Goal: Transaction & Acquisition: Purchase product/service

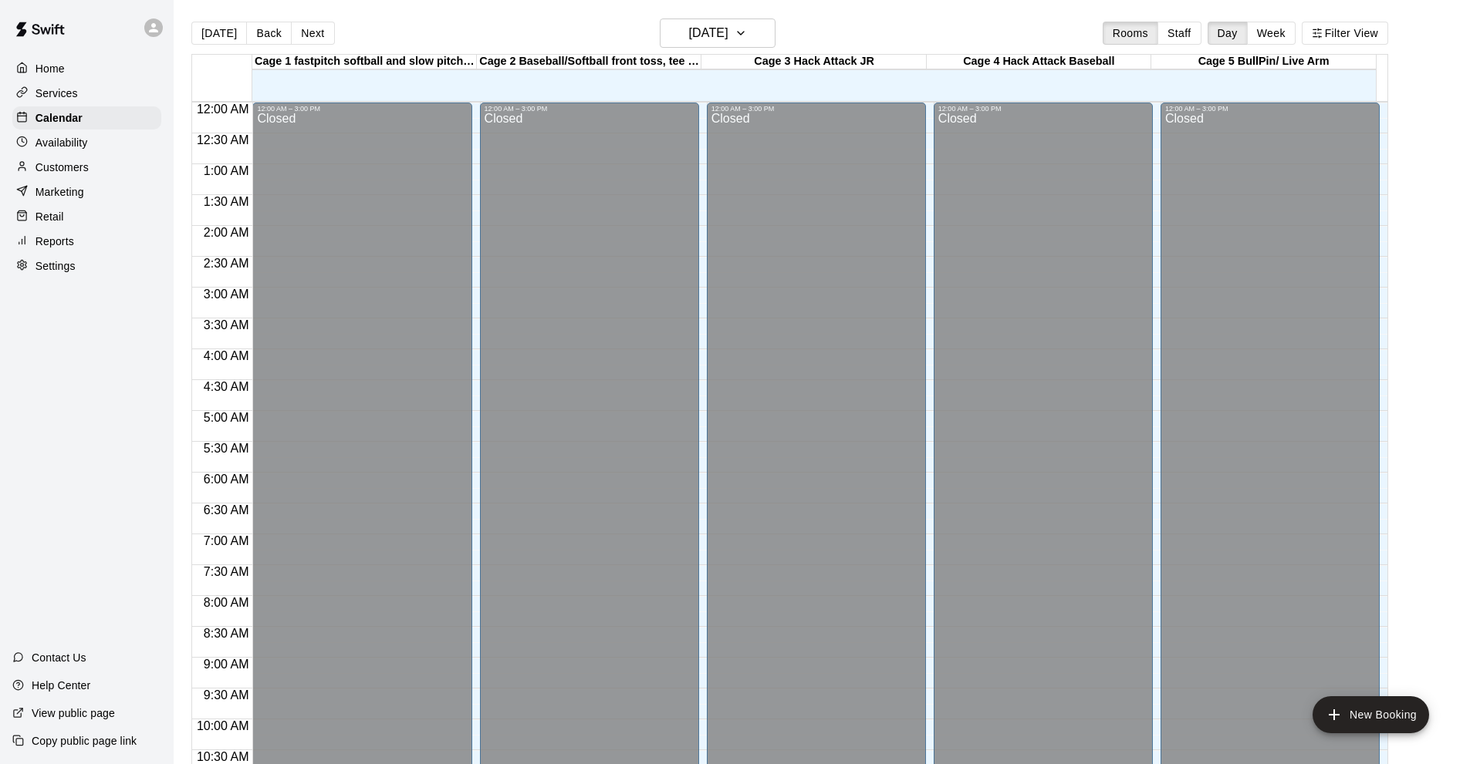
scroll to position [755, 0]
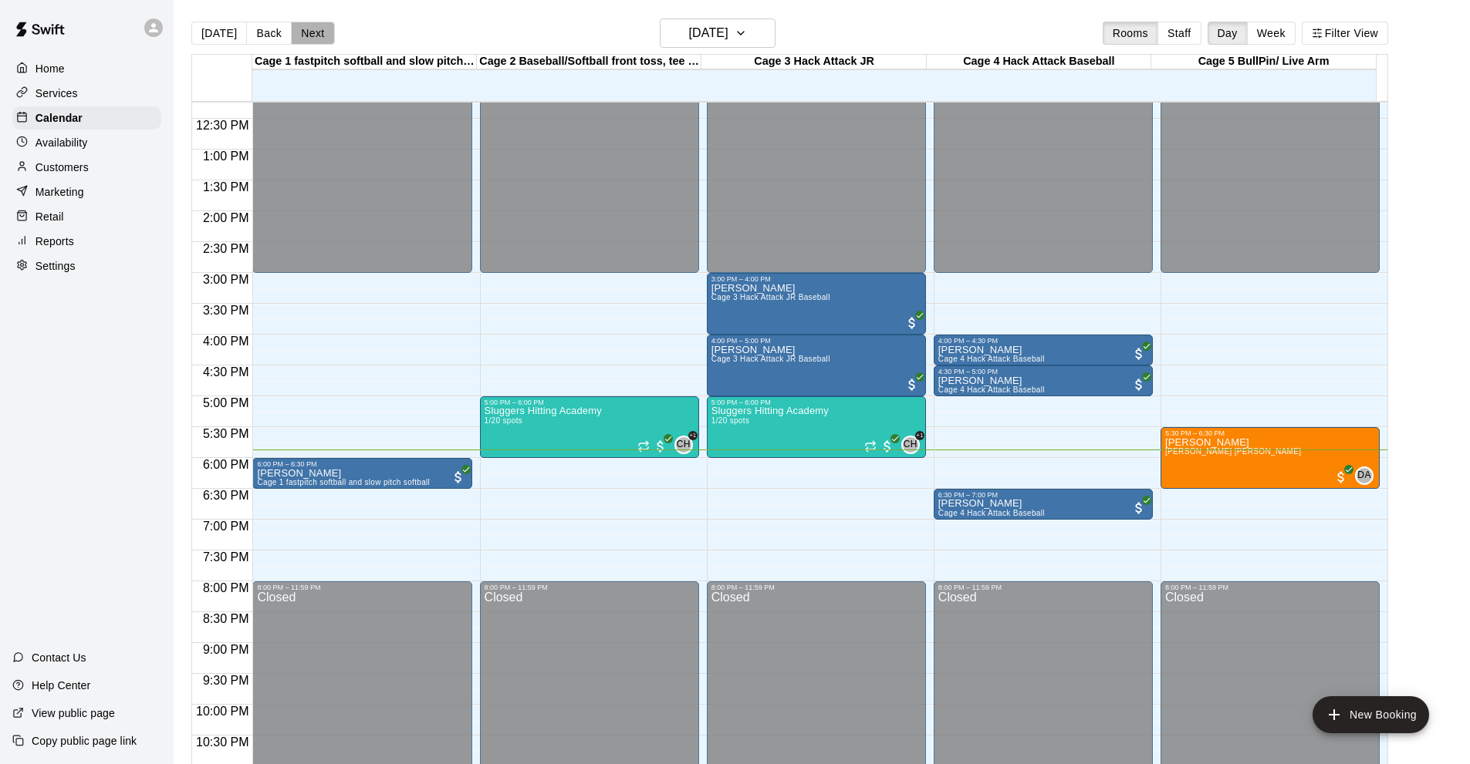
click at [302, 35] on button "Next" at bounding box center [312, 33] width 43 height 23
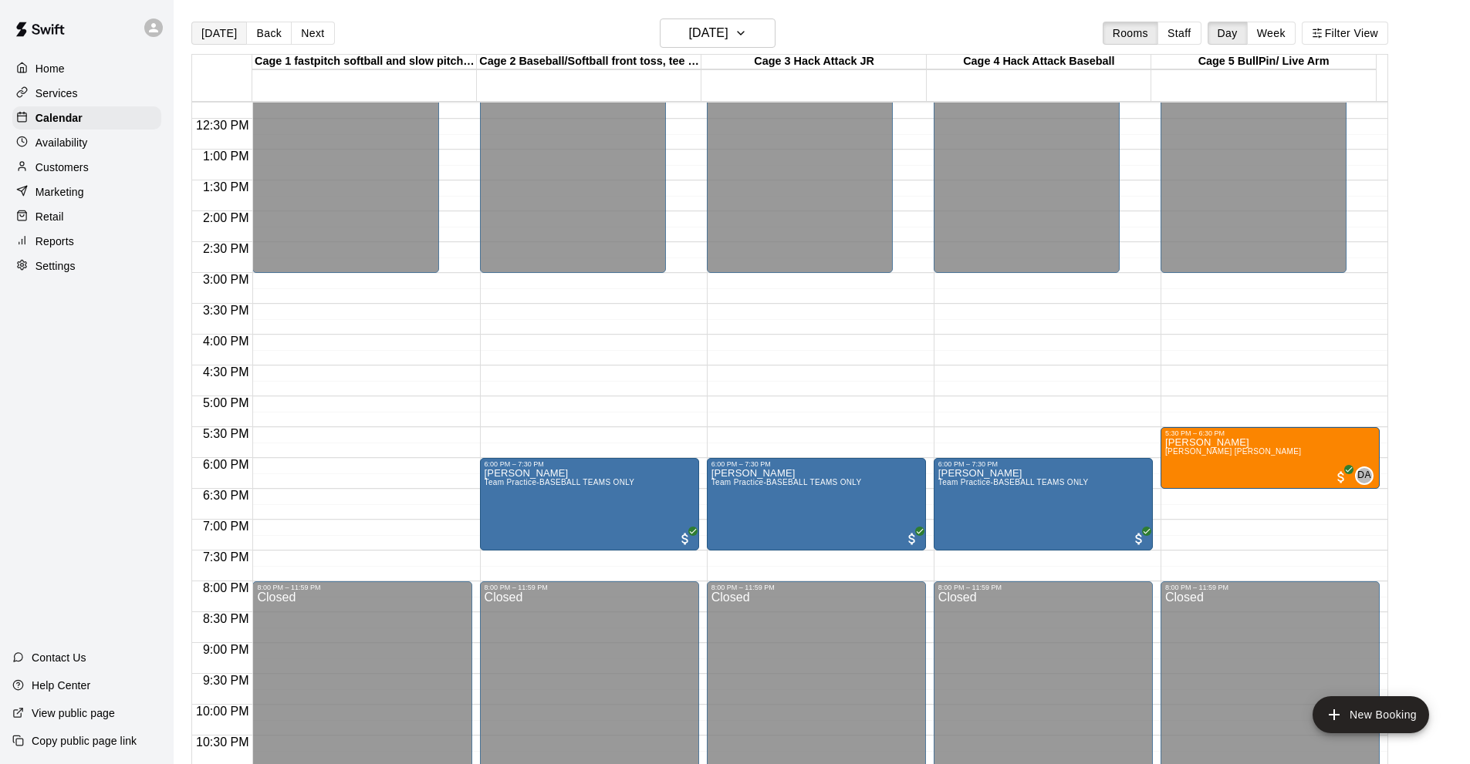
click at [204, 42] on button "[DATE]" at bounding box center [219, 33] width 56 height 23
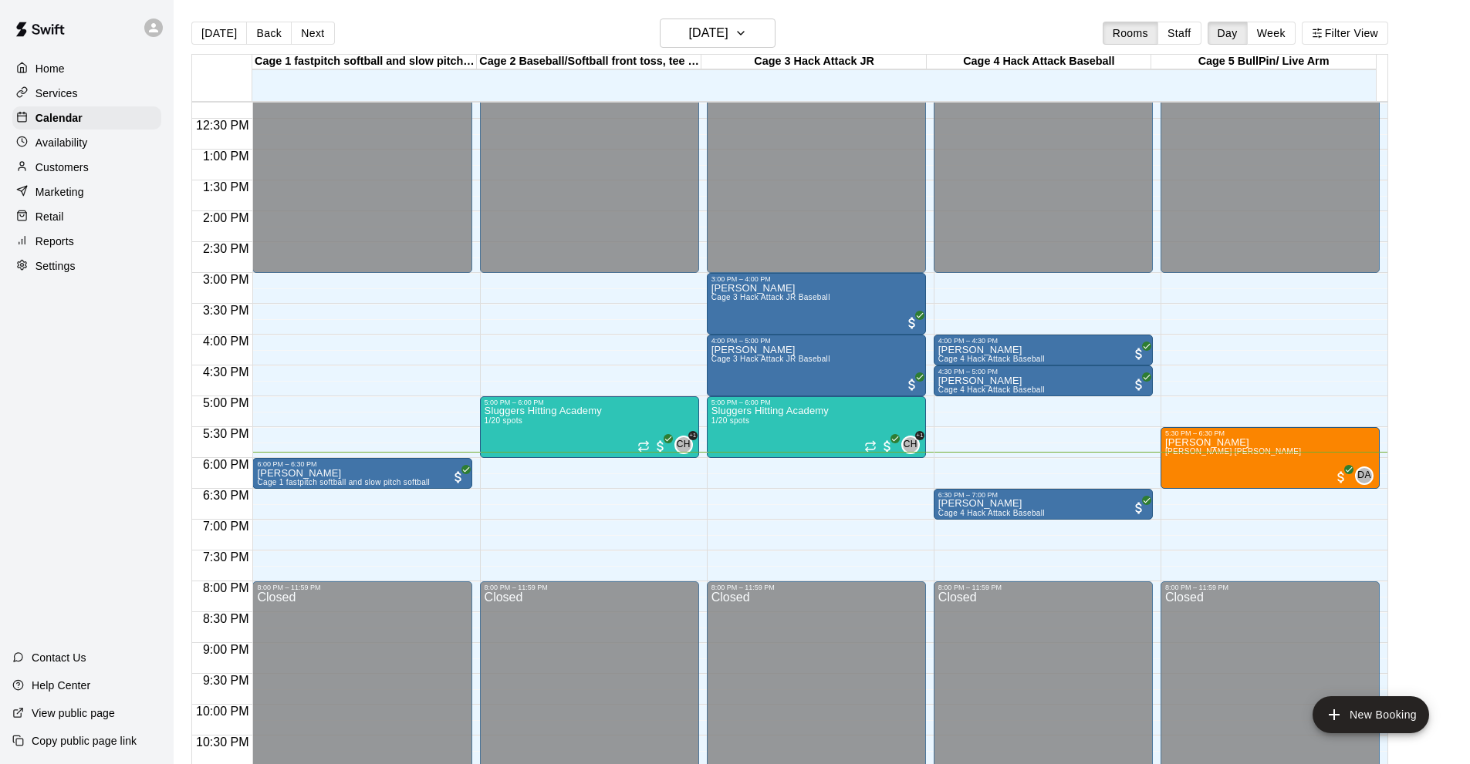
click at [191, 22] on button "[DATE]" at bounding box center [219, 33] width 56 height 23
click at [5, 440] on div "Home Services Calendar Availability Customers Marketing Retail Reports Settings…" at bounding box center [87, 382] width 174 height 764
click at [39, 403] on div "Home Services Calendar Availability Customers Marketing Retail Reports Settings…" at bounding box center [87, 382] width 174 height 764
drag, startPoint x: 115, startPoint y: 350, endPoint x: 119, endPoint y: 330, distance: 20.4
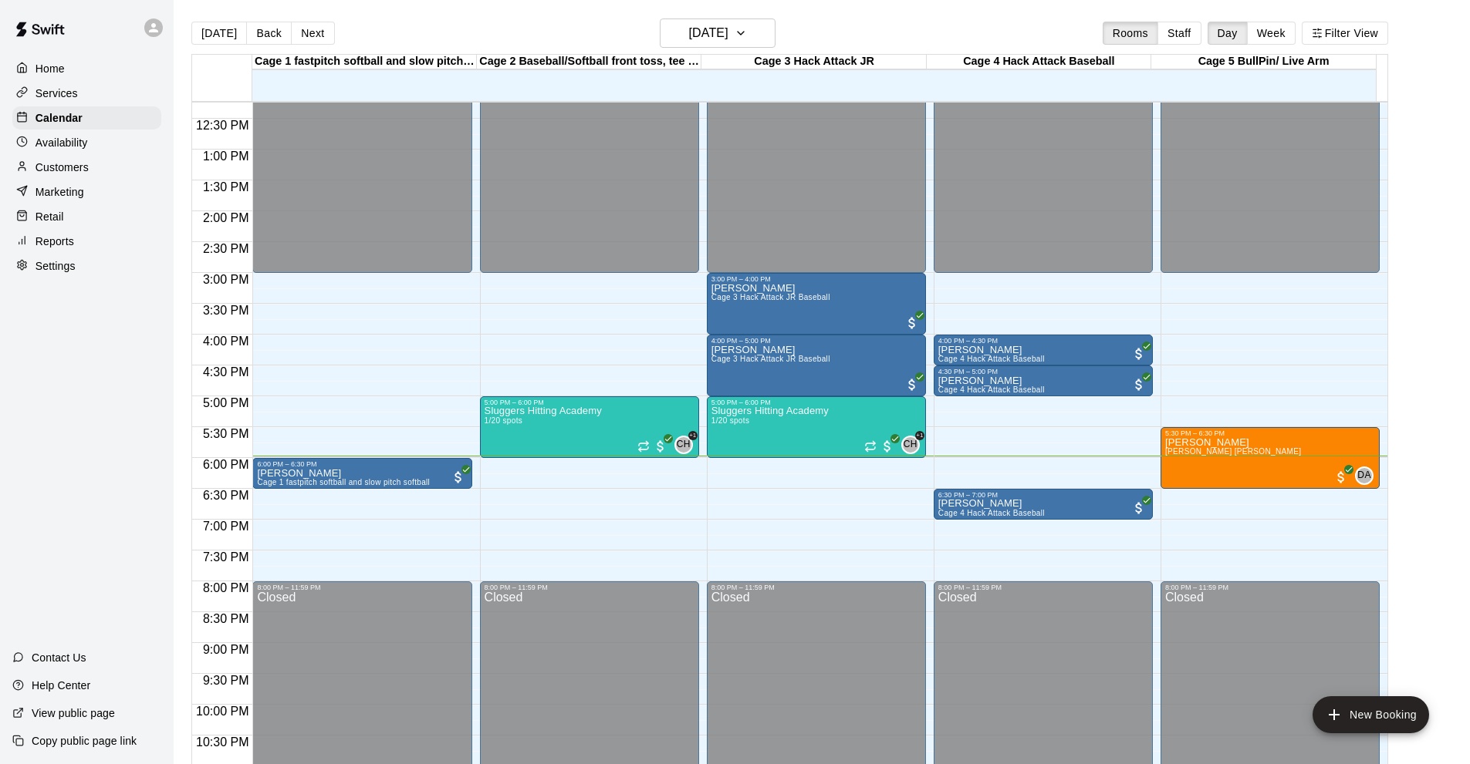
click at [120, 346] on div "Home Services Calendar Availability Customers Marketing Retail Reports Settings…" at bounding box center [87, 382] width 174 height 764
click at [91, 251] on div "Reports" at bounding box center [86, 241] width 149 height 23
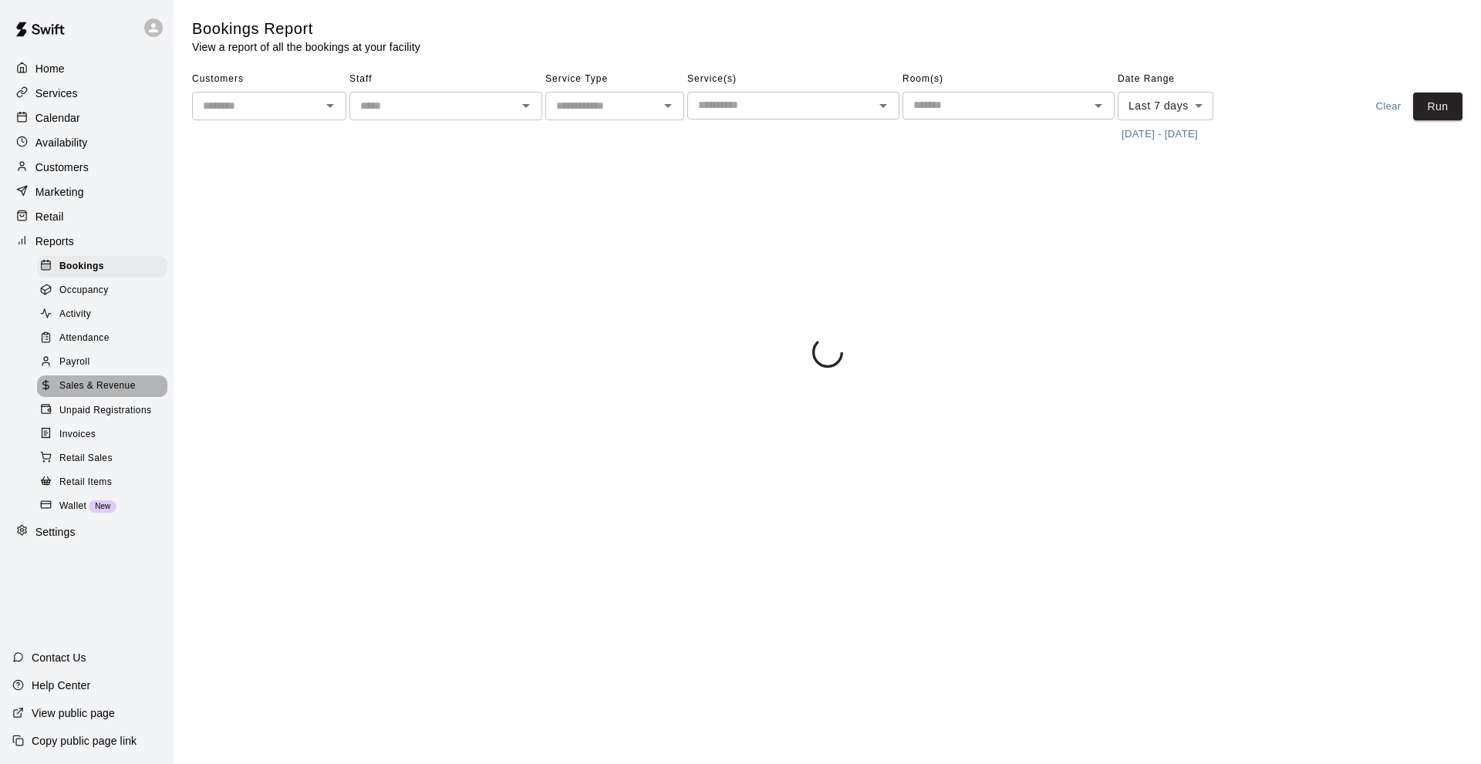
click at [107, 394] on span "Sales & Revenue" at bounding box center [97, 386] width 76 height 15
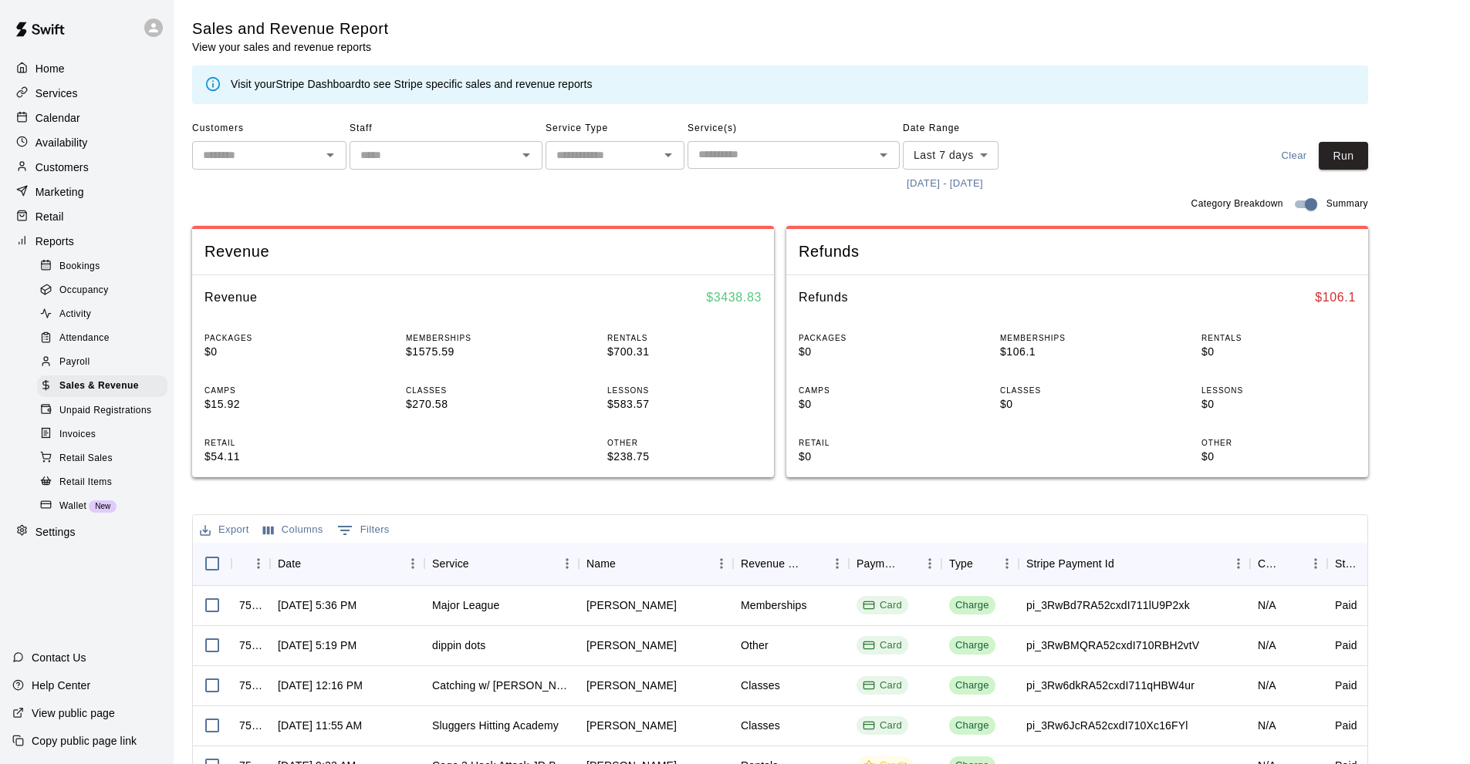
click at [116, 179] on div "Customers" at bounding box center [86, 167] width 149 height 23
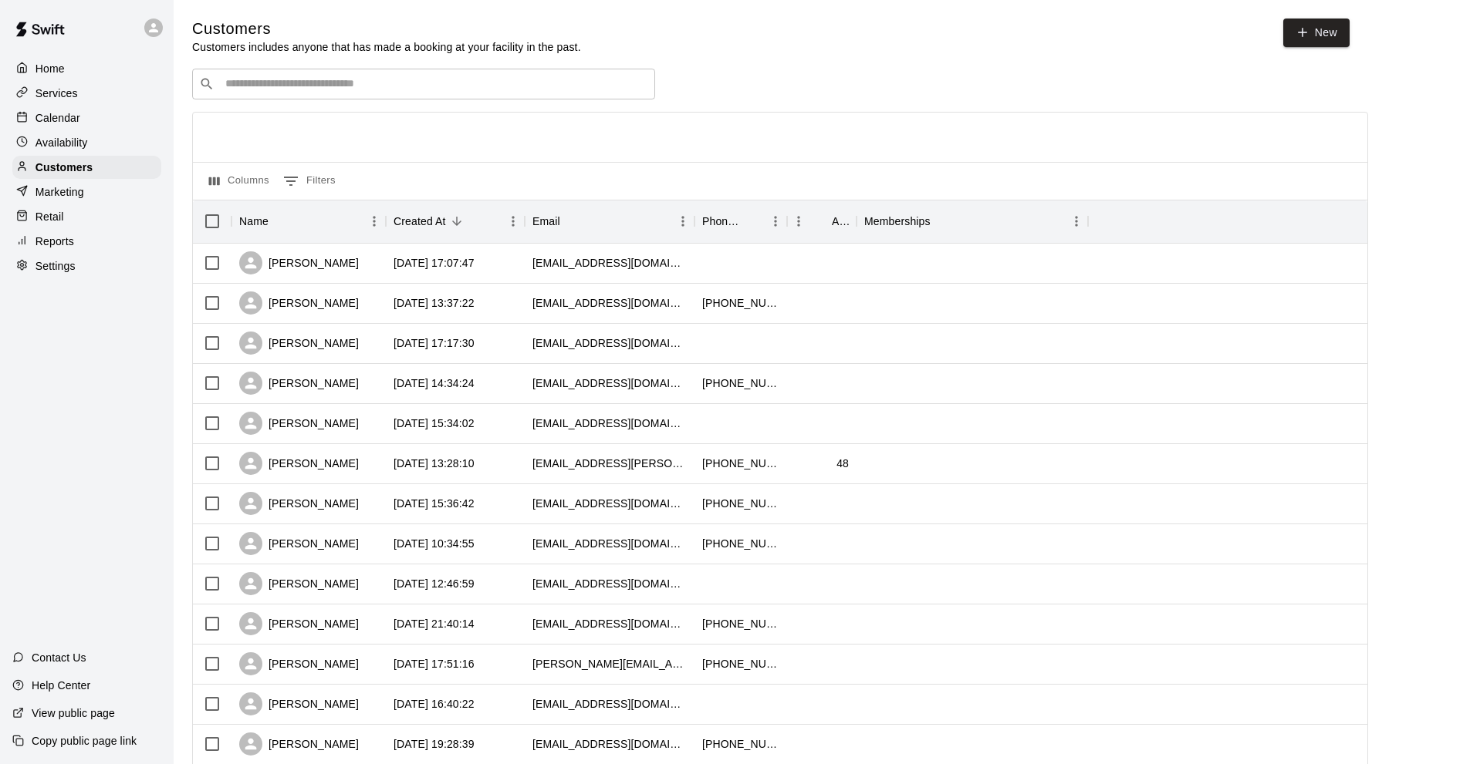
click at [254, 90] on input "Search customers by name or email" at bounding box center [434, 83] width 427 height 15
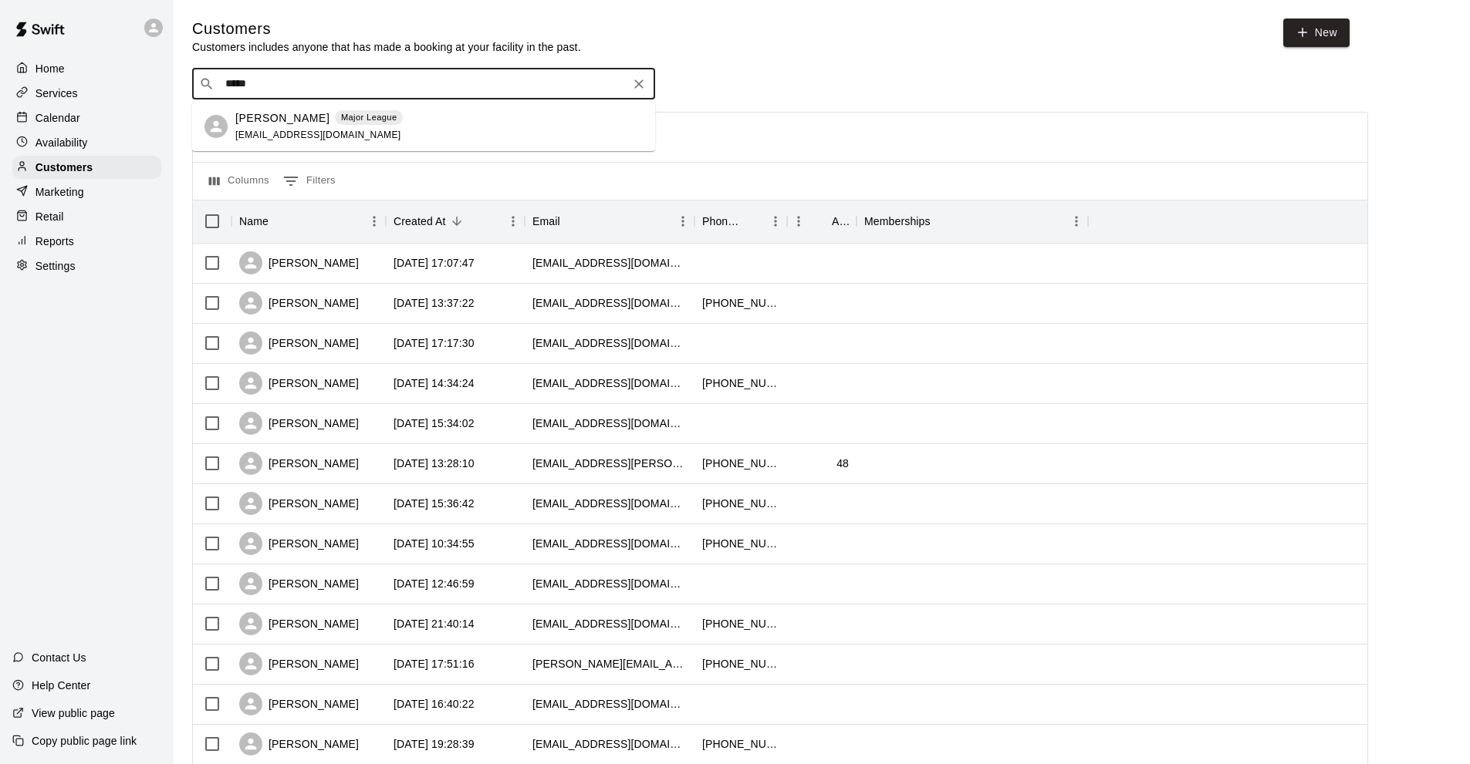
type input "*****"
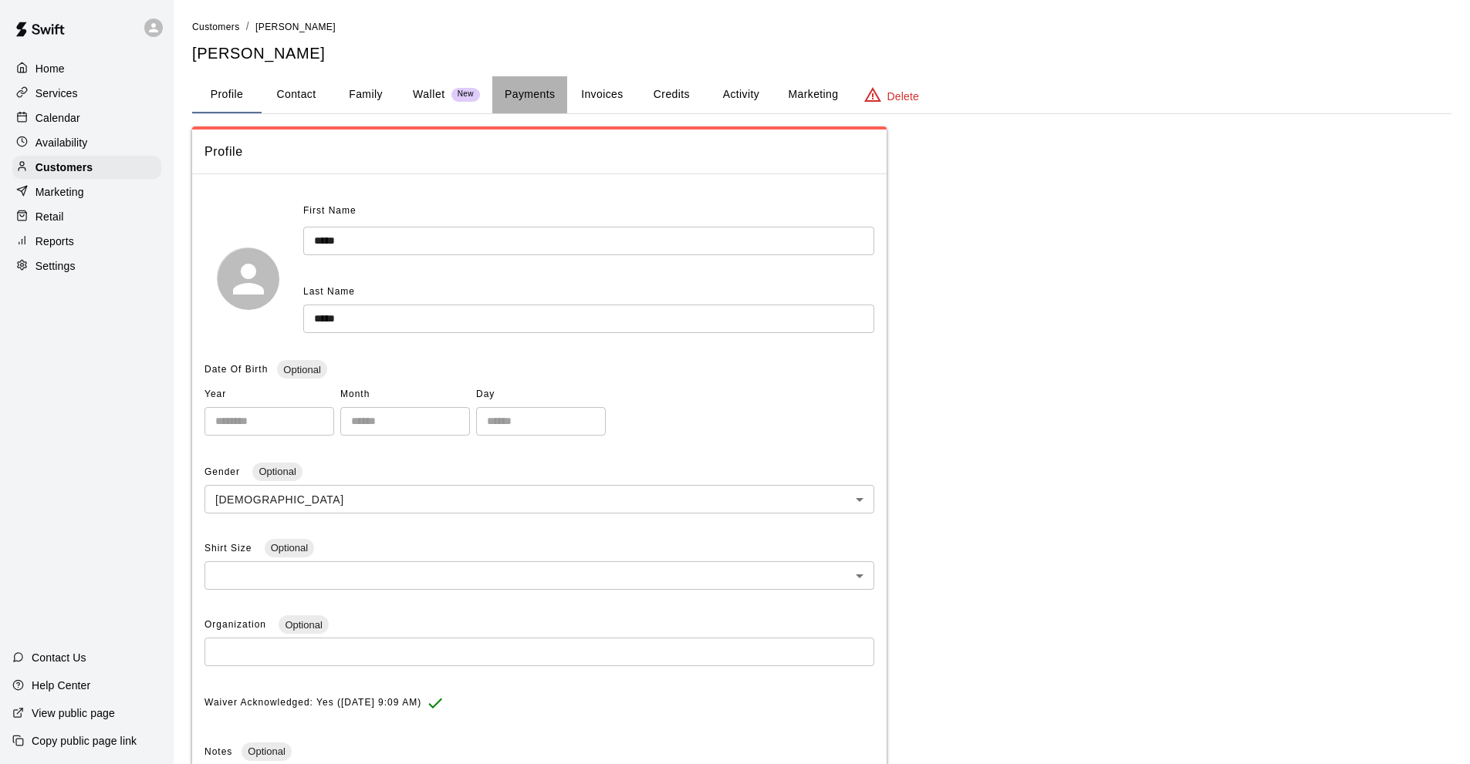
click at [538, 100] on button "Payments" at bounding box center [529, 94] width 75 height 37
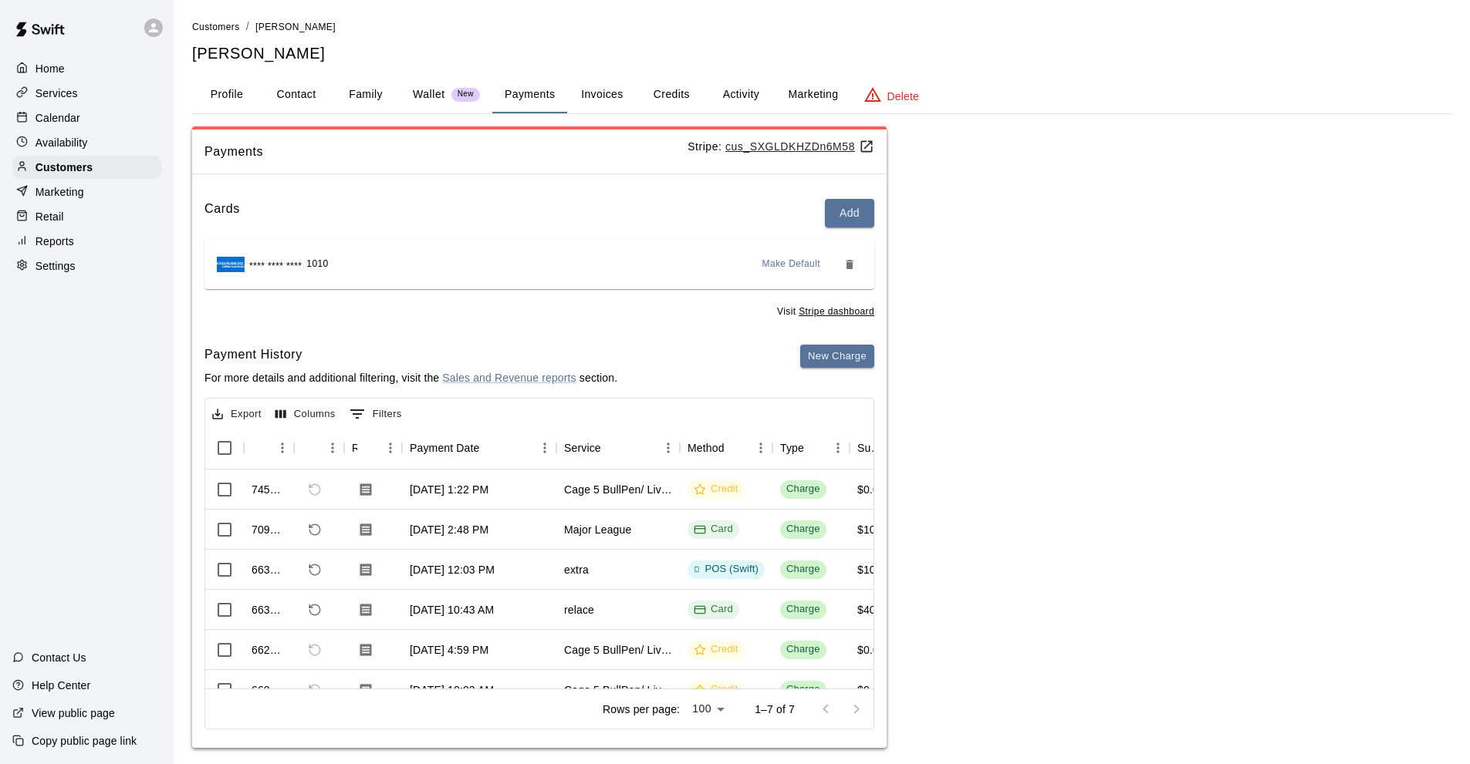
click at [729, 93] on button "Activity" at bounding box center [740, 94] width 69 height 37
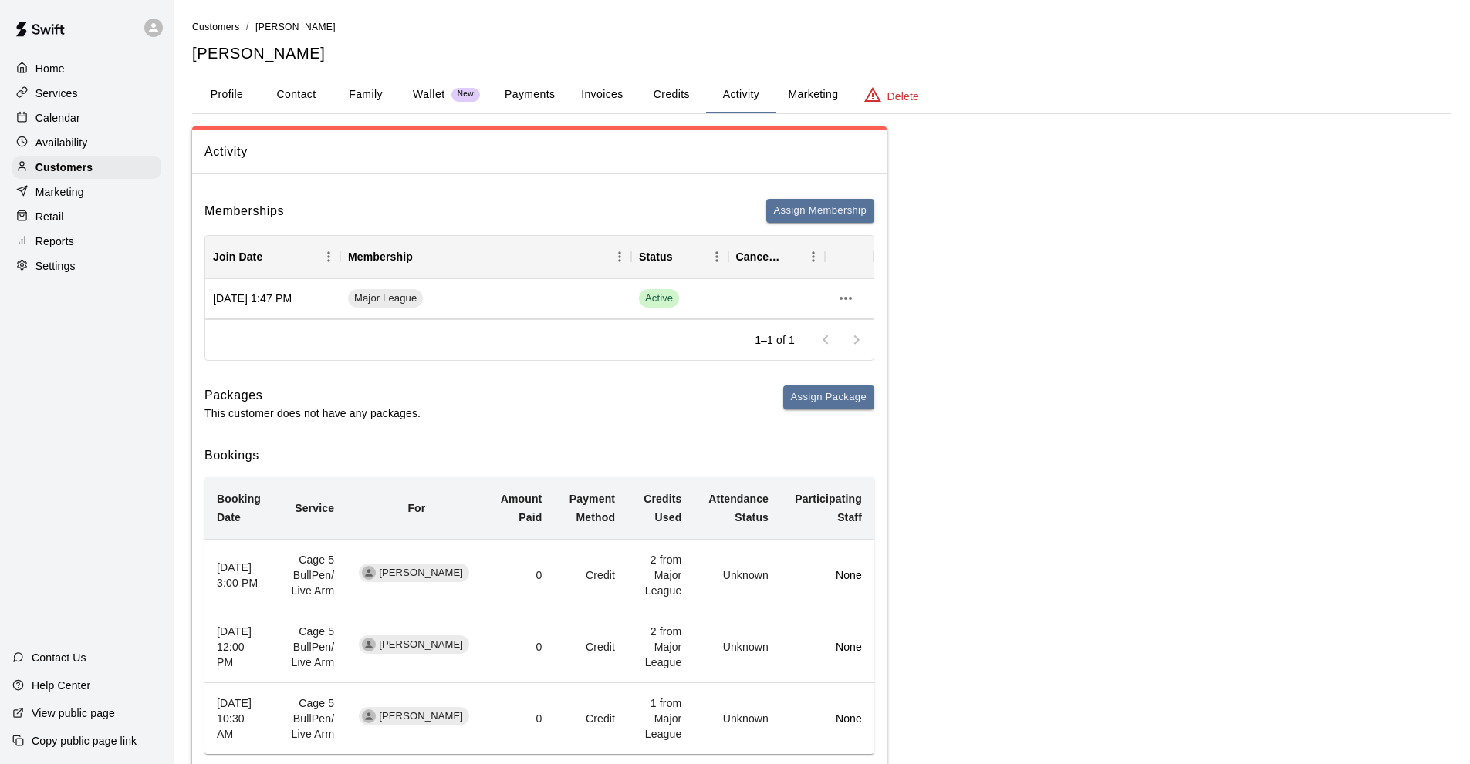
click at [101, 128] on div "Calendar" at bounding box center [86, 117] width 149 height 23
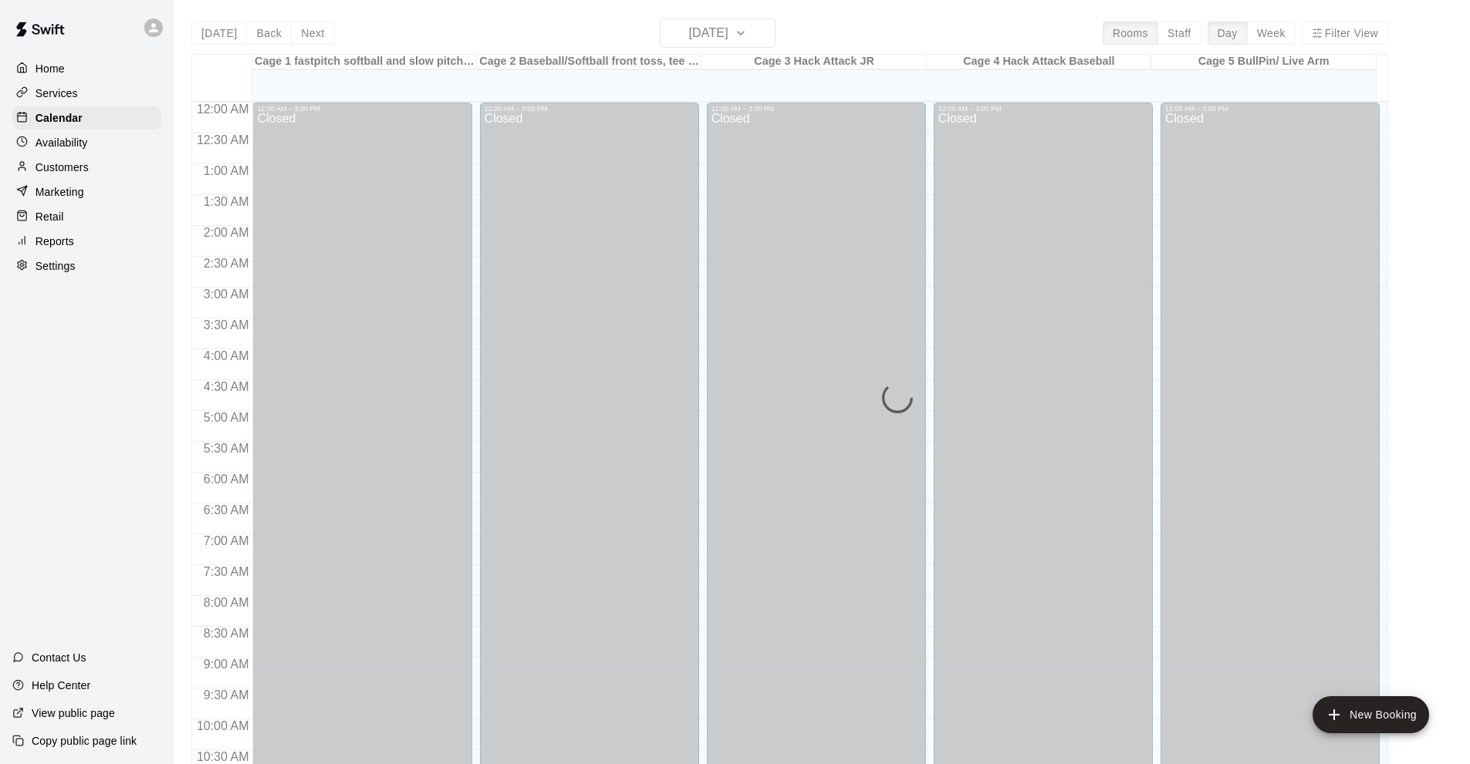
scroll to position [755, 0]
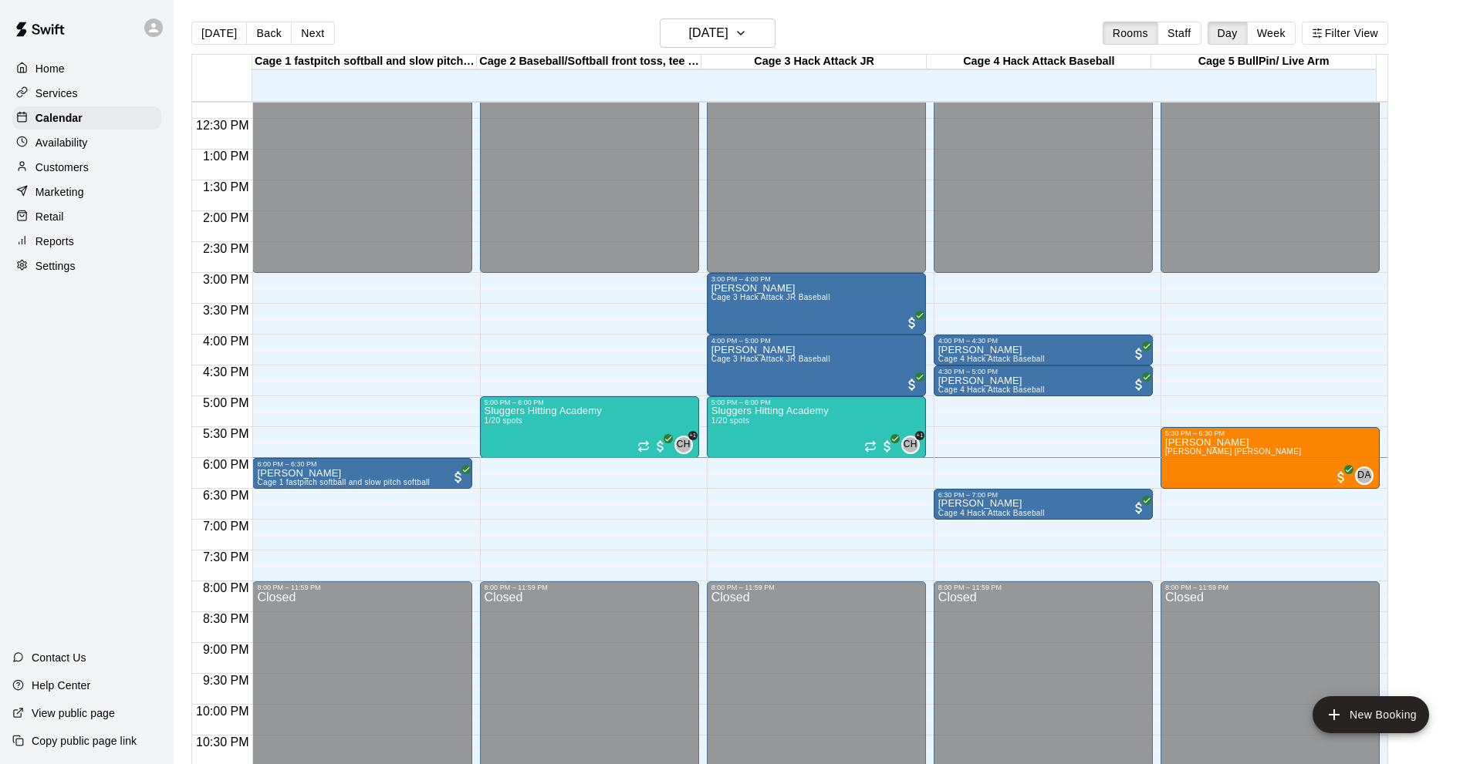
click at [76, 244] on div "Reports" at bounding box center [86, 241] width 149 height 23
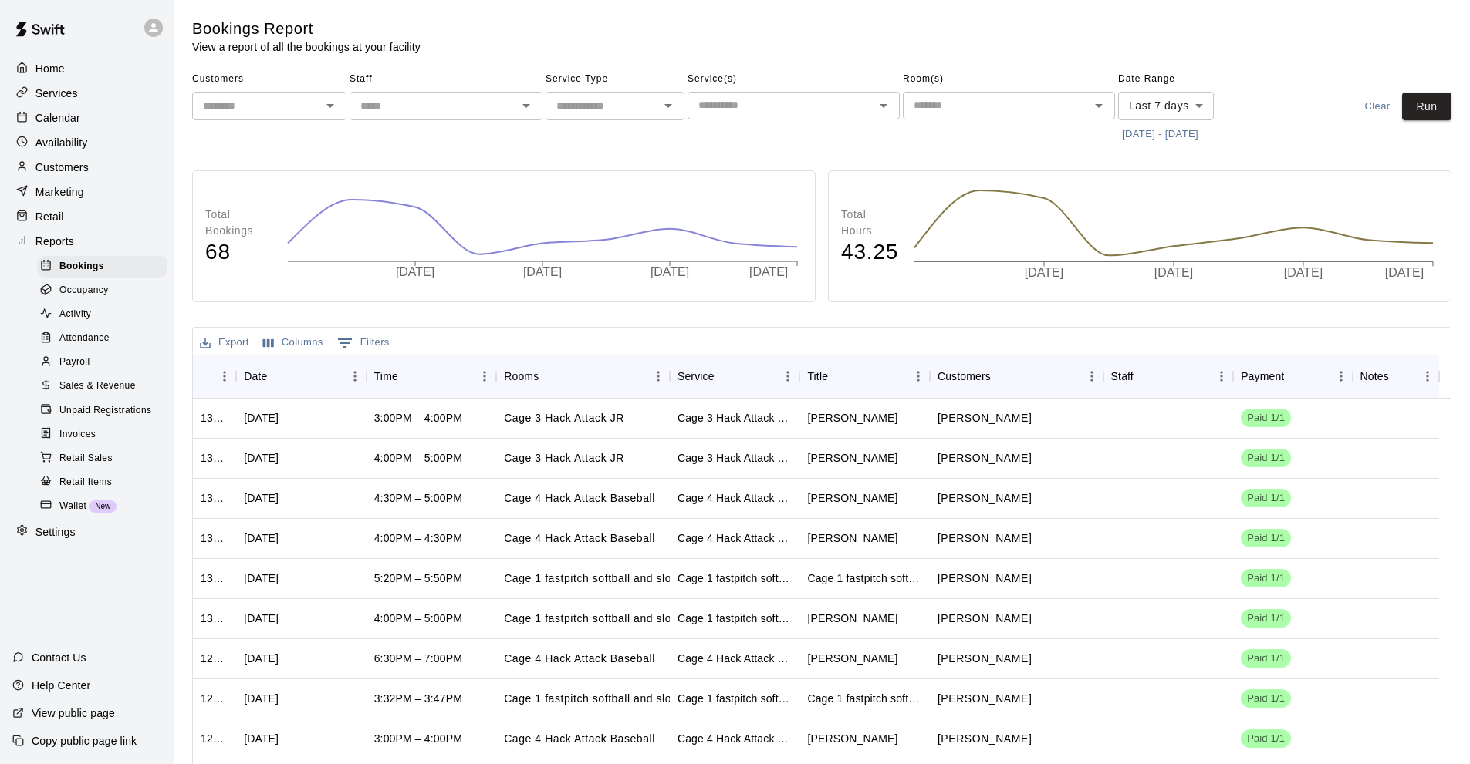
click at [122, 394] on span "Sales & Revenue" at bounding box center [97, 386] width 76 height 15
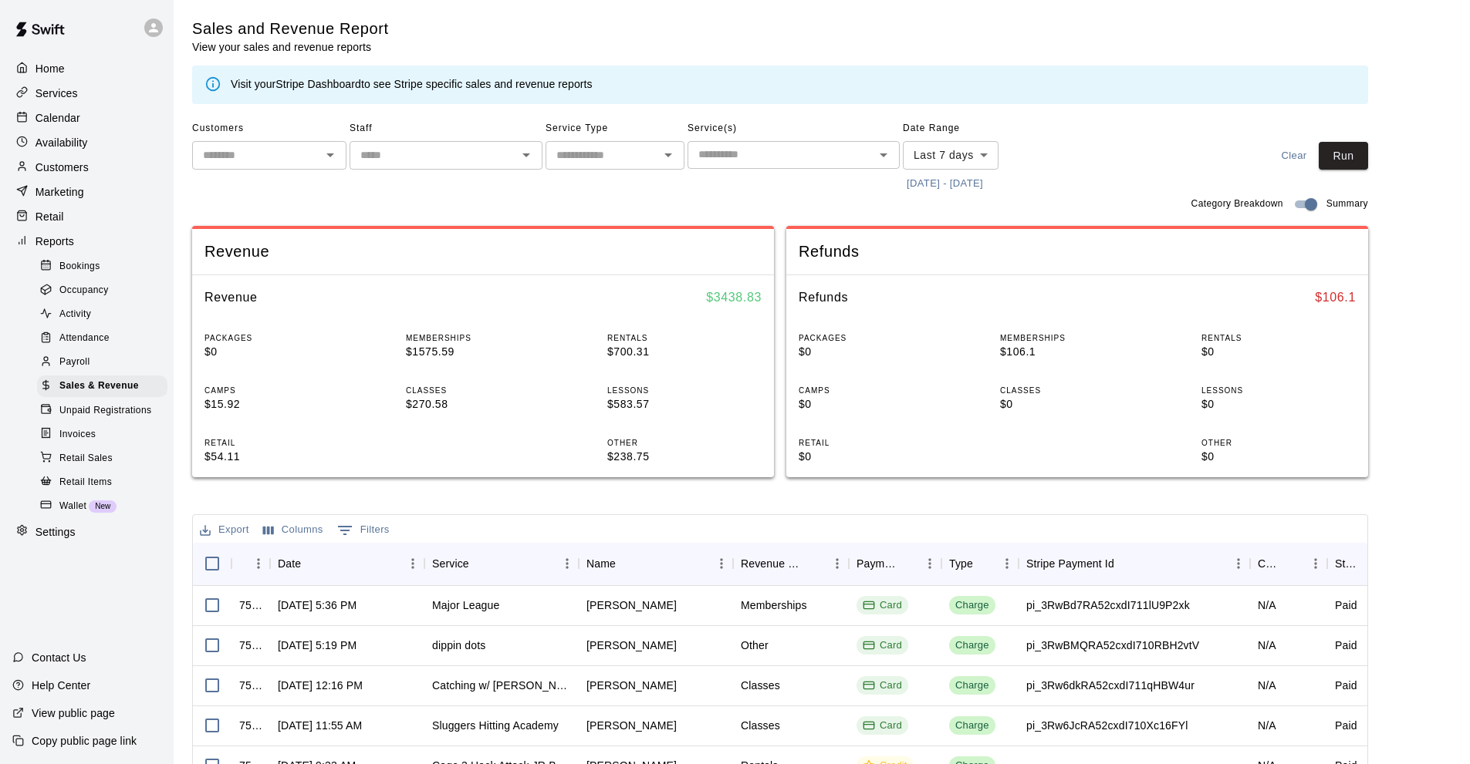
click at [926, 186] on button "[DATE] - [DATE]" at bounding box center [945, 184] width 84 height 24
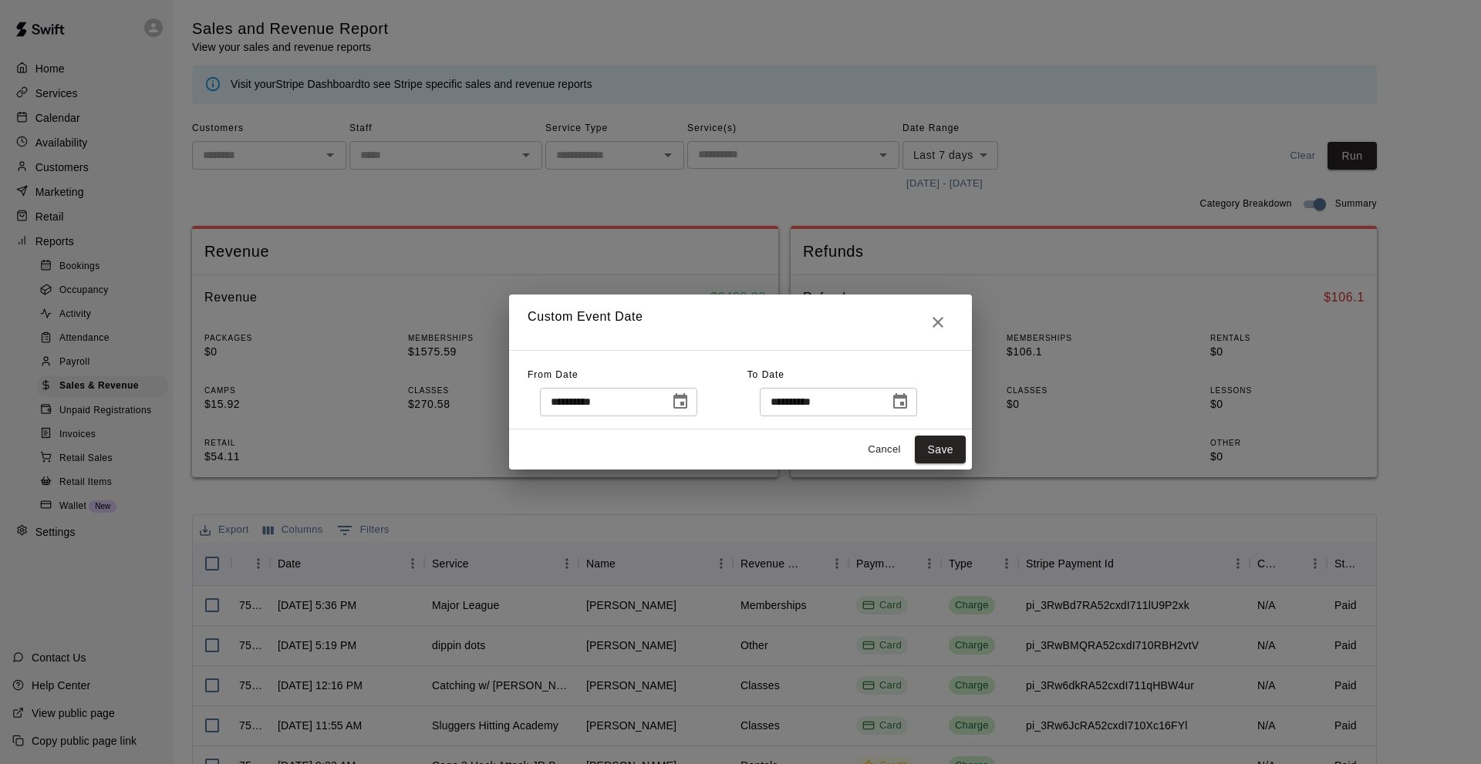
click at [685, 398] on icon "Choose date, selected date is Aug 7, 2025" at bounding box center [680, 400] width 14 height 15
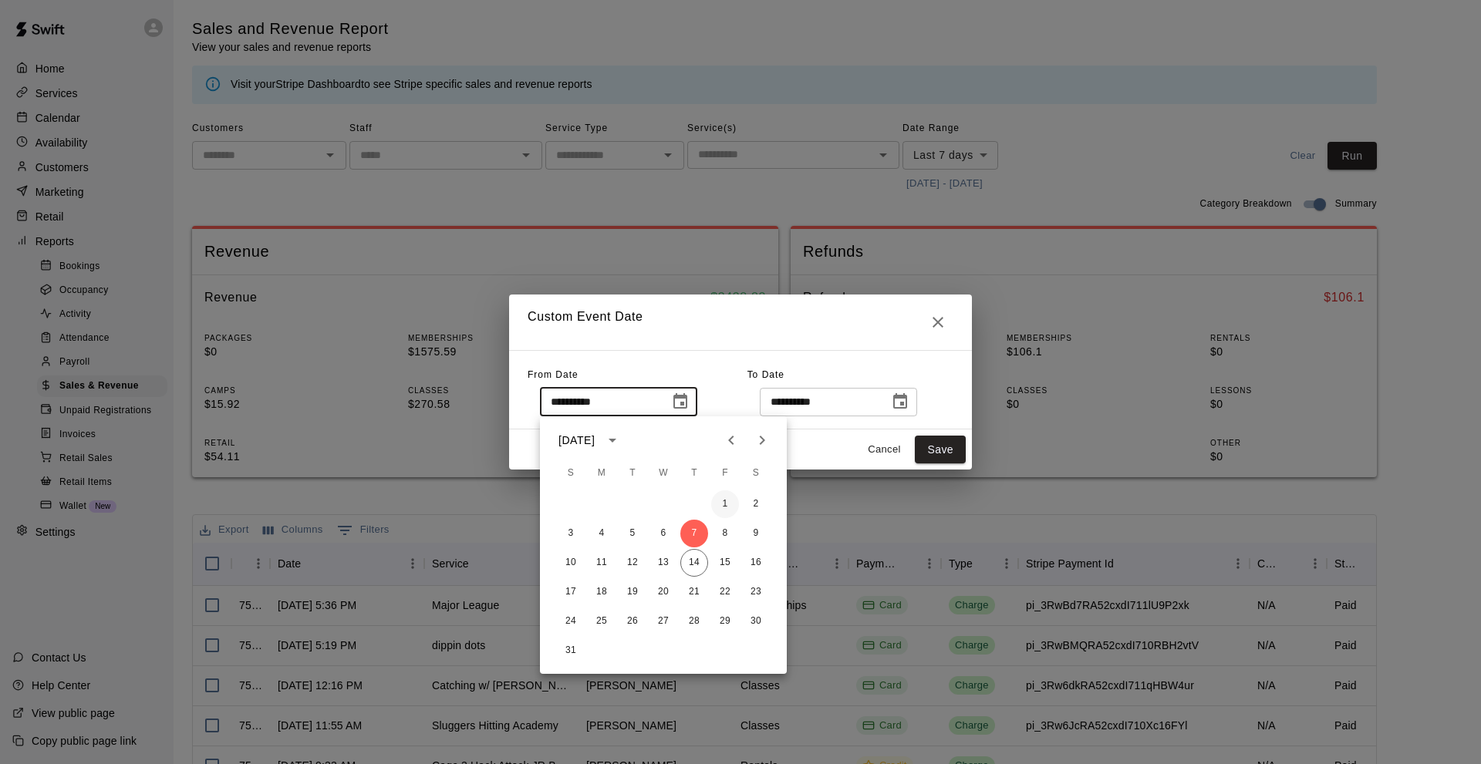
click at [731, 502] on button "1" at bounding box center [725, 505] width 28 height 28
type input "**********"
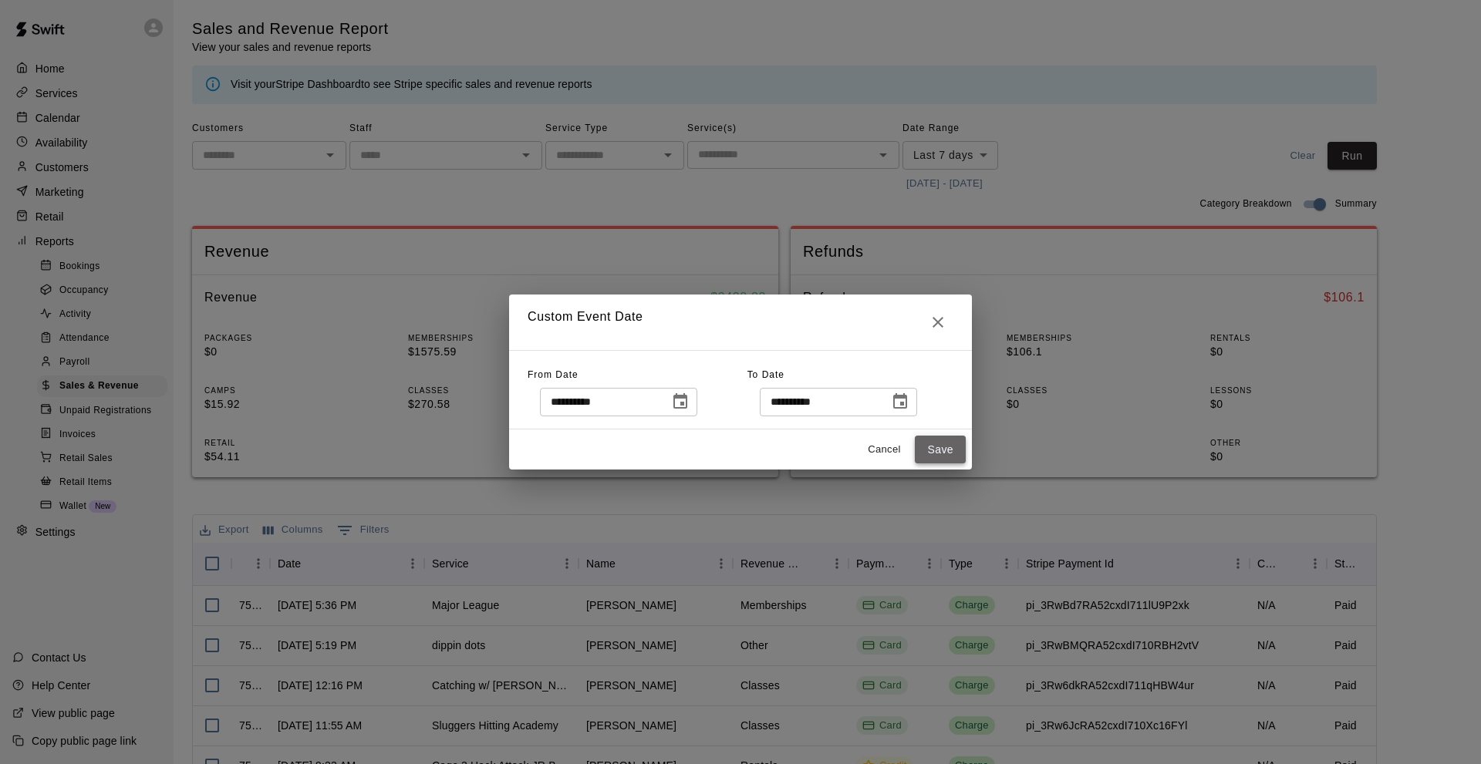
click at [923, 449] on button "Save" at bounding box center [940, 450] width 51 height 29
type input "******"
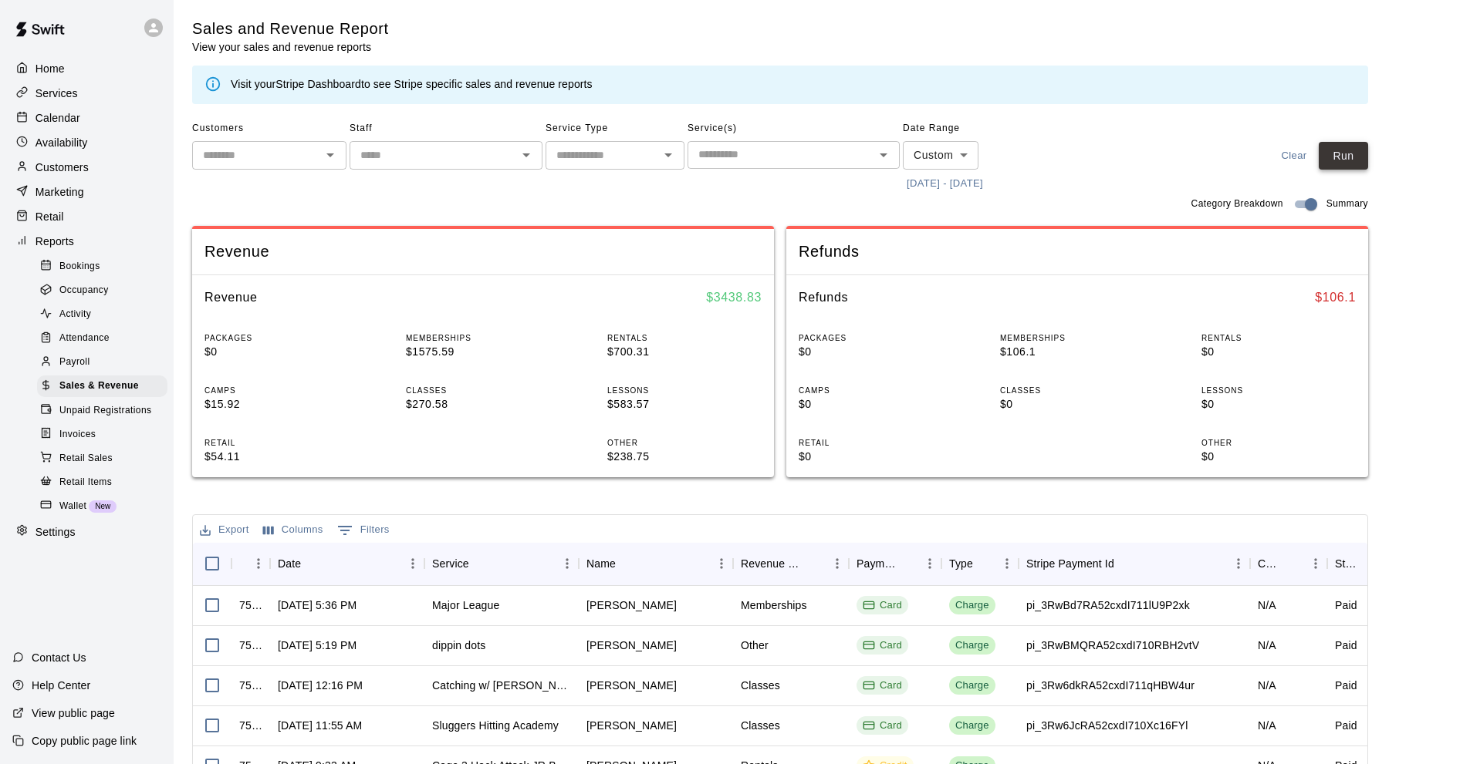
drag, startPoint x: 1351, startPoint y: 150, endPoint x: 1355, endPoint y: 160, distance: 10.7
click at [1352, 154] on button "Run" at bounding box center [1342, 156] width 49 height 29
click at [963, 179] on button "[DATE] - [DATE]" at bounding box center [945, 184] width 84 height 24
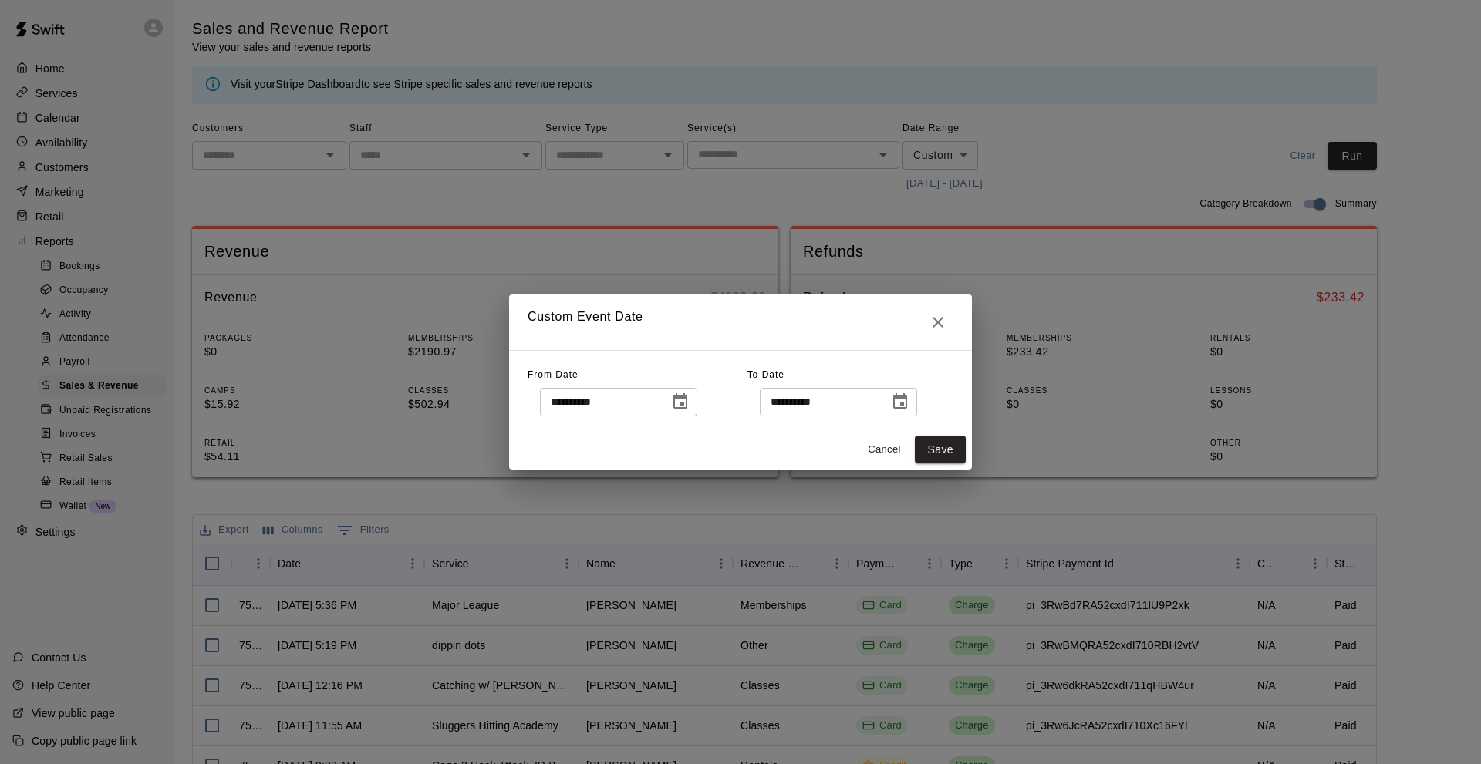
click at [690, 410] on icon "Choose date, selected date is Aug 1, 2025" at bounding box center [680, 402] width 19 height 19
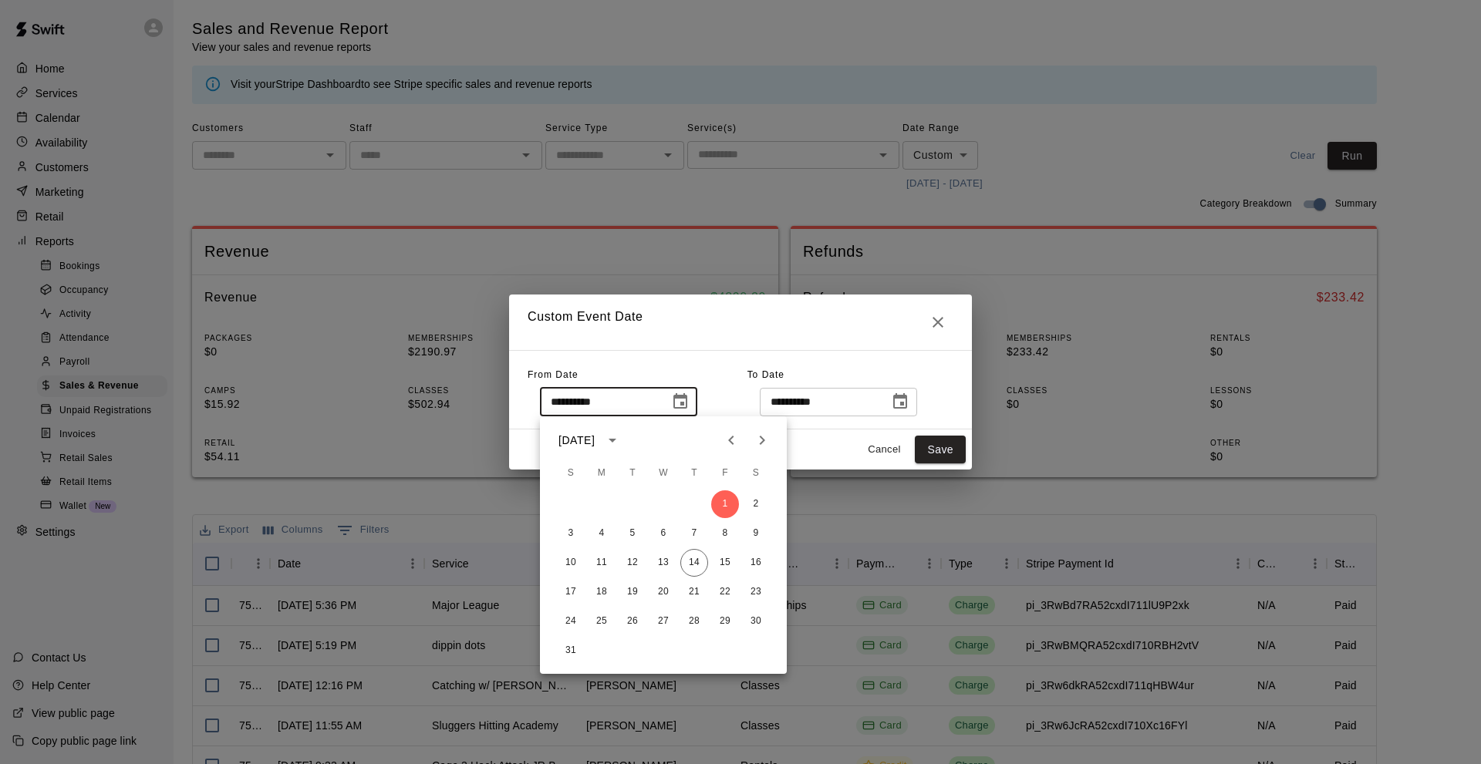
click at [725, 427] on button "Previous month" at bounding box center [731, 440] width 31 height 31
click at [636, 498] on button "1" at bounding box center [633, 505] width 28 height 28
type input "**********"
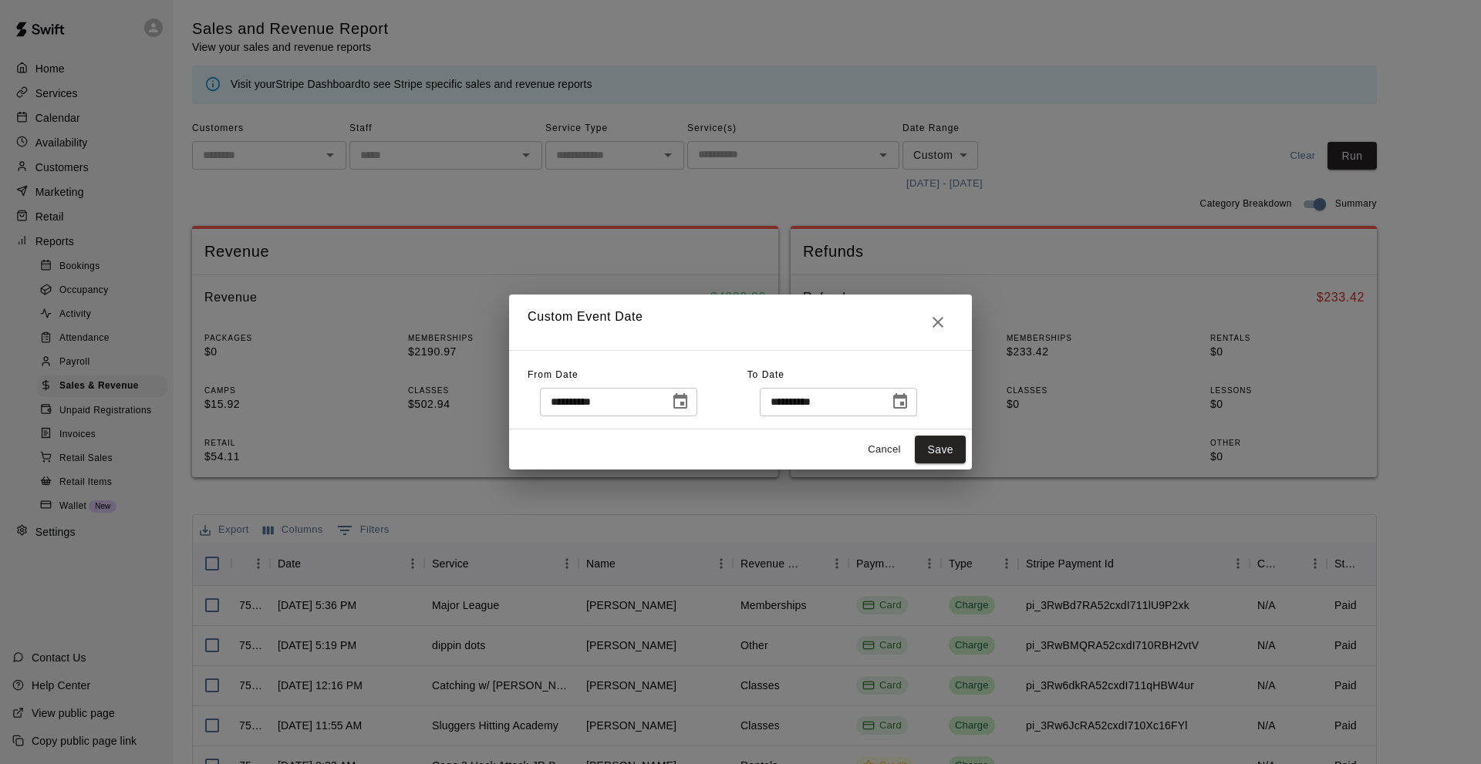
click at [775, 402] on input "**********" at bounding box center [819, 402] width 119 height 29
type input "**********"
click at [926, 447] on button "Save" at bounding box center [940, 450] width 51 height 29
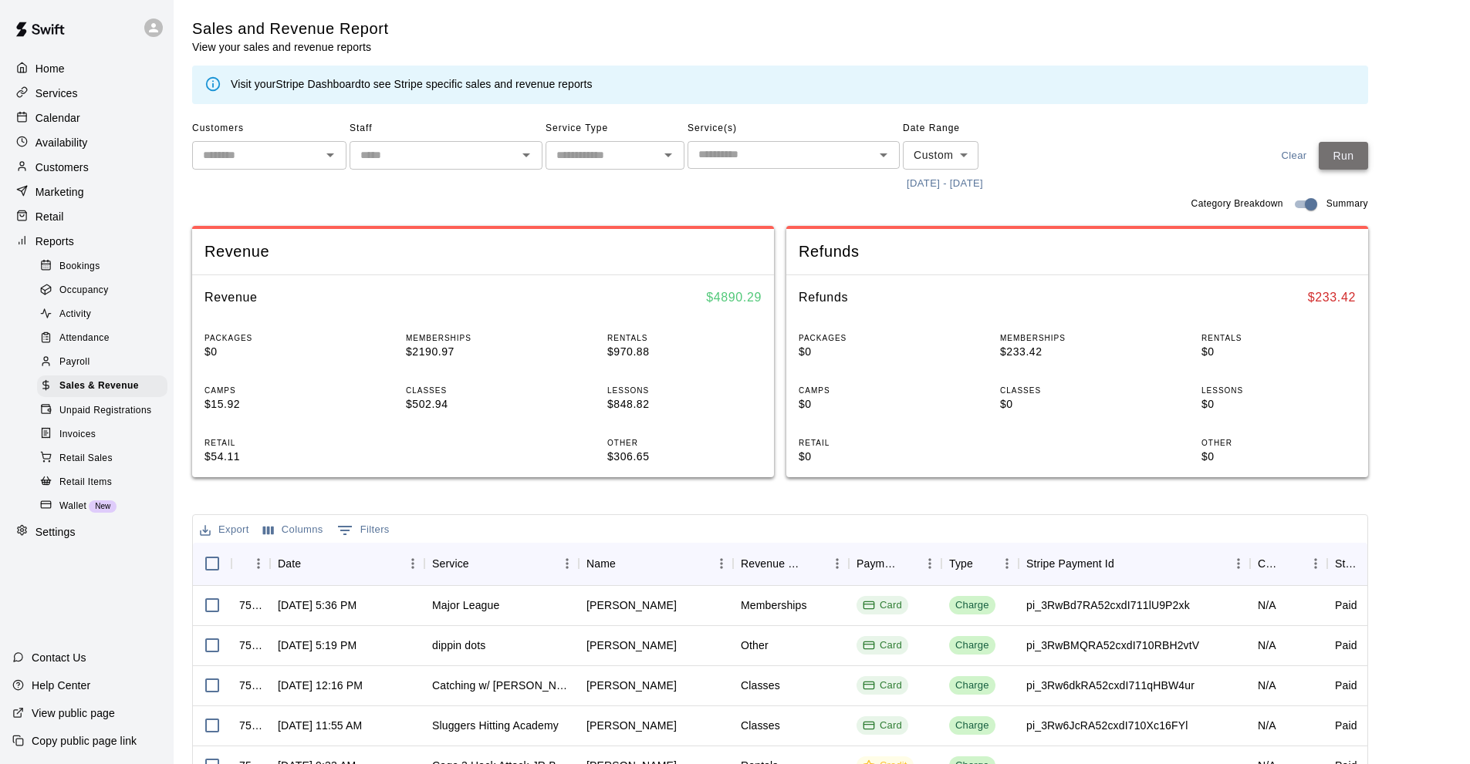
click at [1335, 154] on button "Run" at bounding box center [1342, 156] width 49 height 29
click at [29, 116] on div at bounding box center [25, 118] width 19 height 15
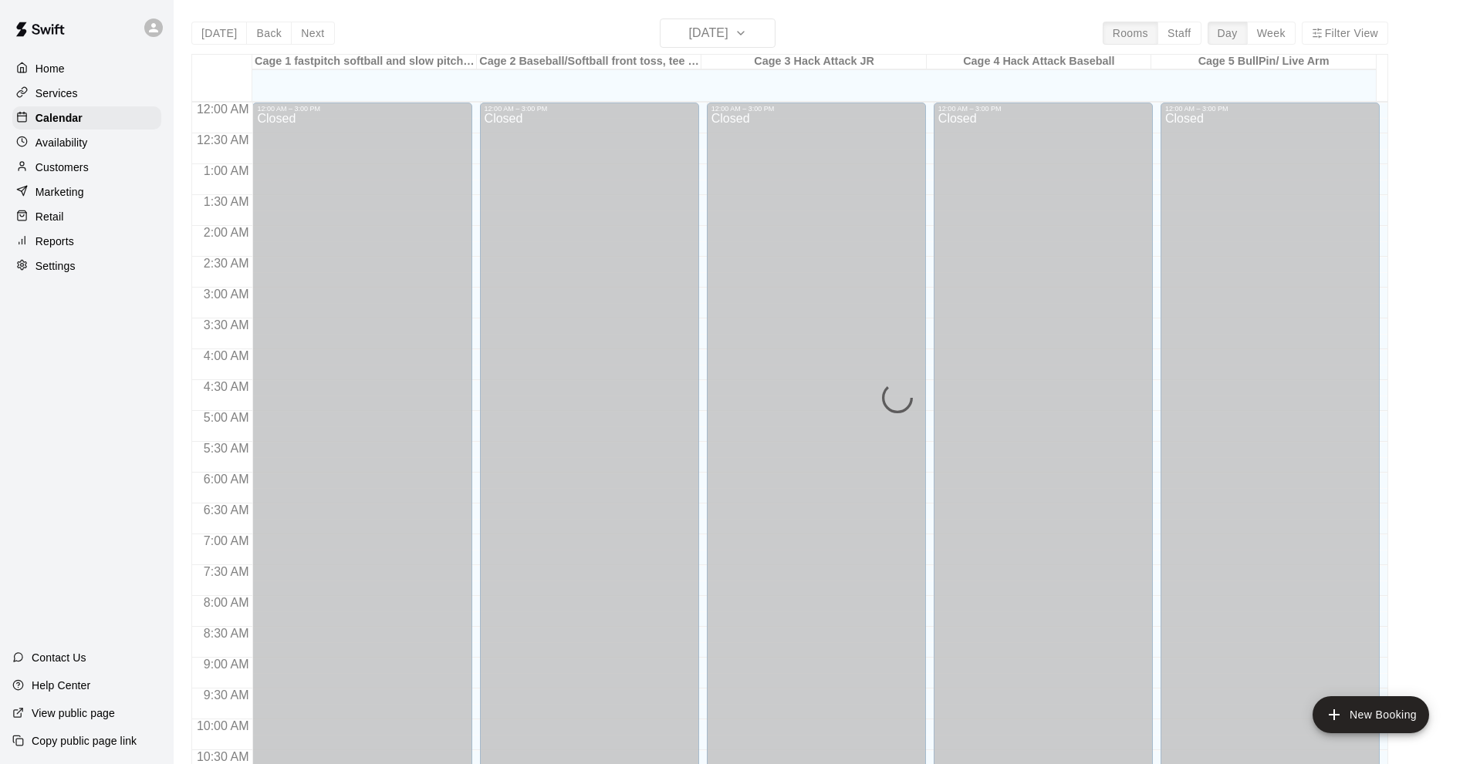
scroll to position [755, 0]
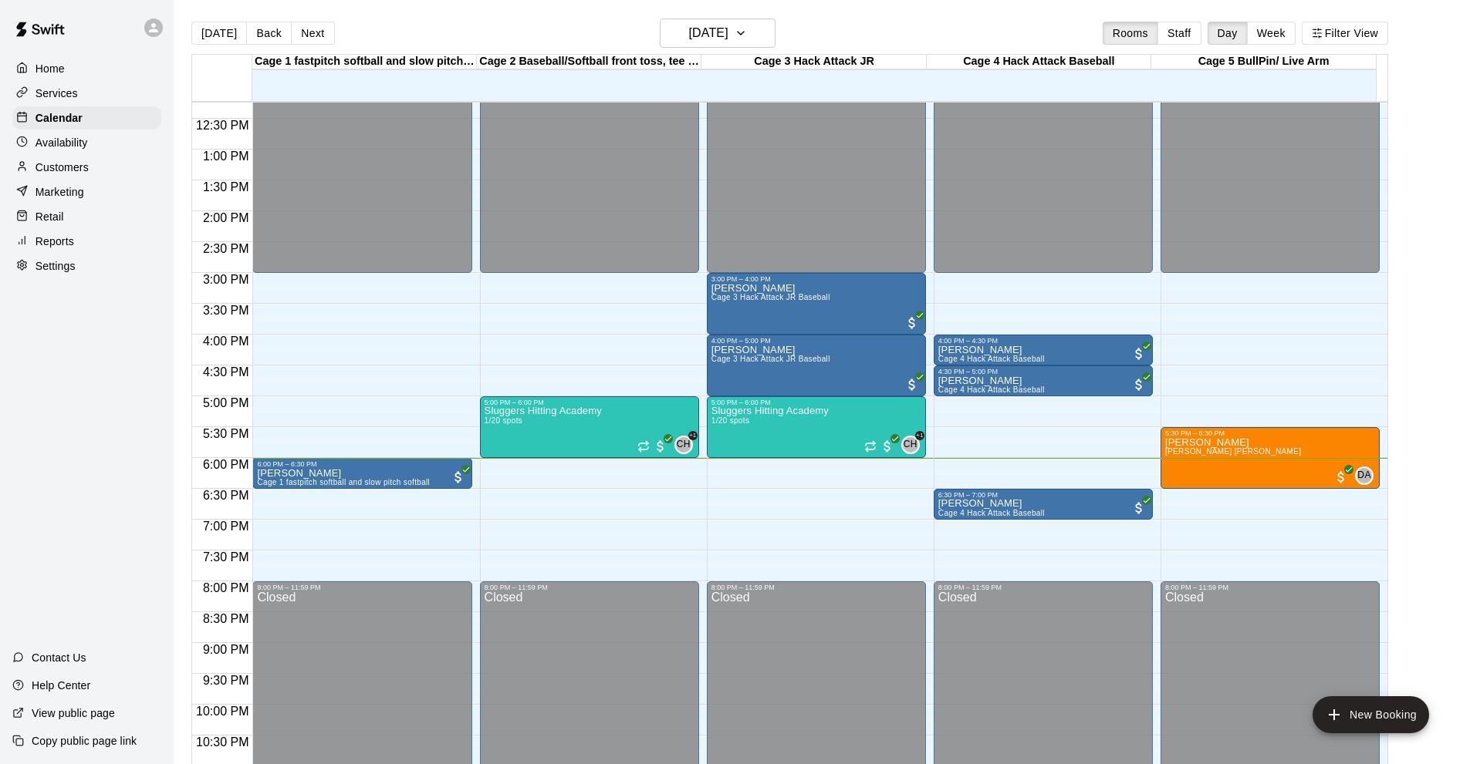
click at [184, 476] on div "[DATE] Back [DATE][DATE] Rooms Staff Day Week Filter View Cage 1 fastpitch soft…" at bounding box center [790, 401] width 1220 height 764
click at [86, 419] on div "Home Services Calendar Availability Customers Marketing Retail Reports Settings…" at bounding box center [87, 382] width 174 height 764
click at [52, 342] on div "Home Services Calendar Availability Customers Marketing Retail Reports Settings…" at bounding box center [87, 382] width 174 height 764
click at [83, 270] on div "Settings" at bounding box center [86, 266] width 149 height 23
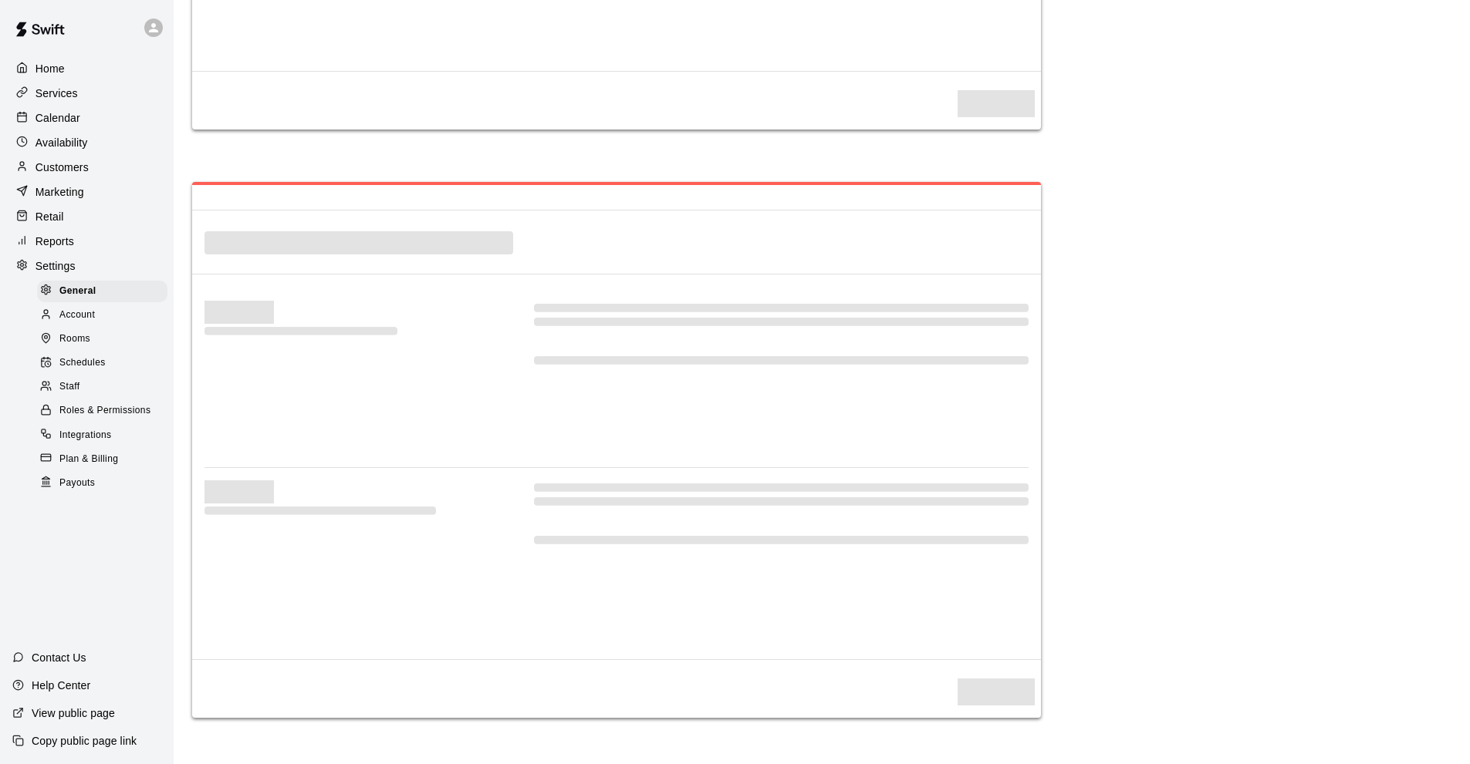
select select "**"
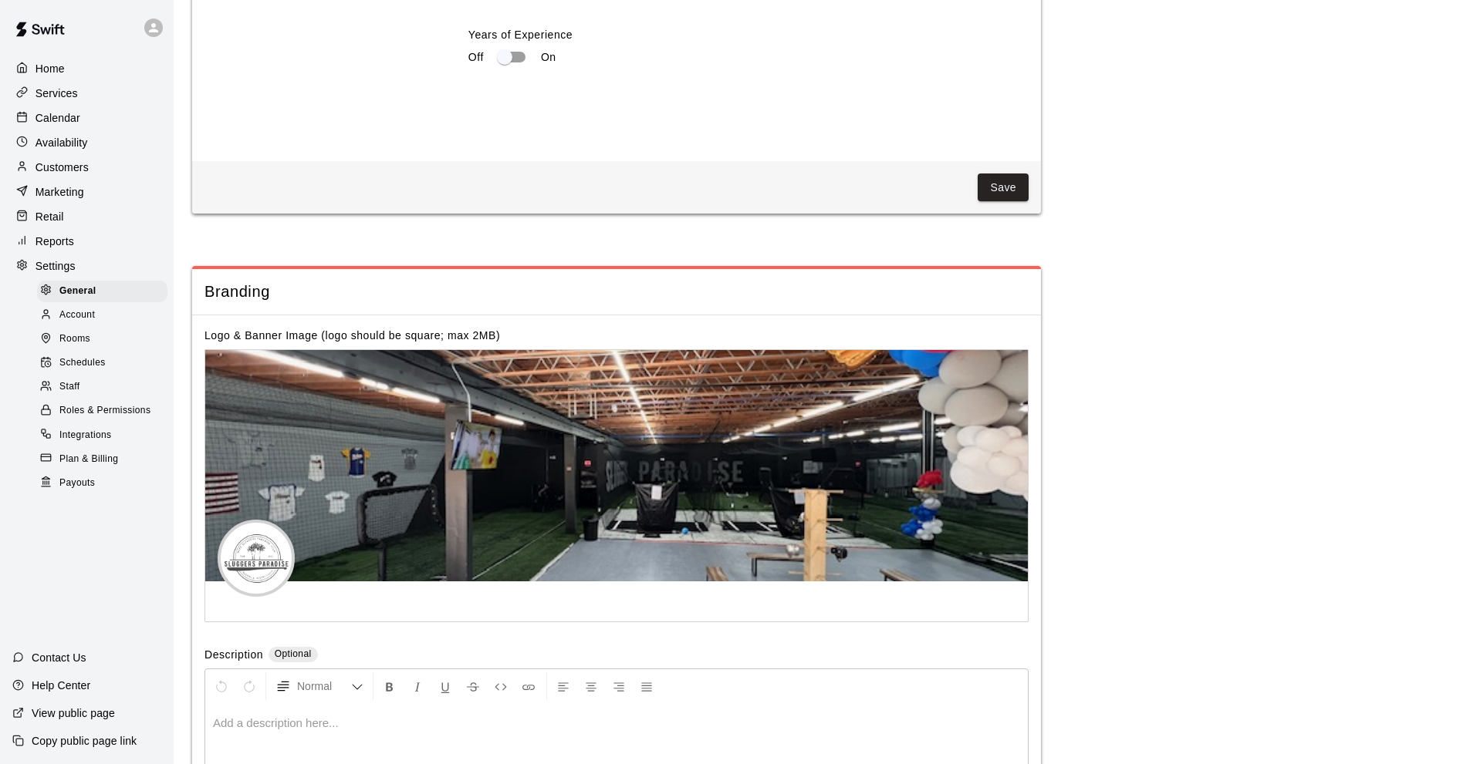
scroll to position [2890, 0]
click at [114, 561] on div "Home Services Calendar Availability Customers Marketing Retail Reports Settings…" at bounding box center [87, 382] width 174 height 764
click at [83, 129] on div "Calendar" at bounding box center [86, 117] width 149 height 23
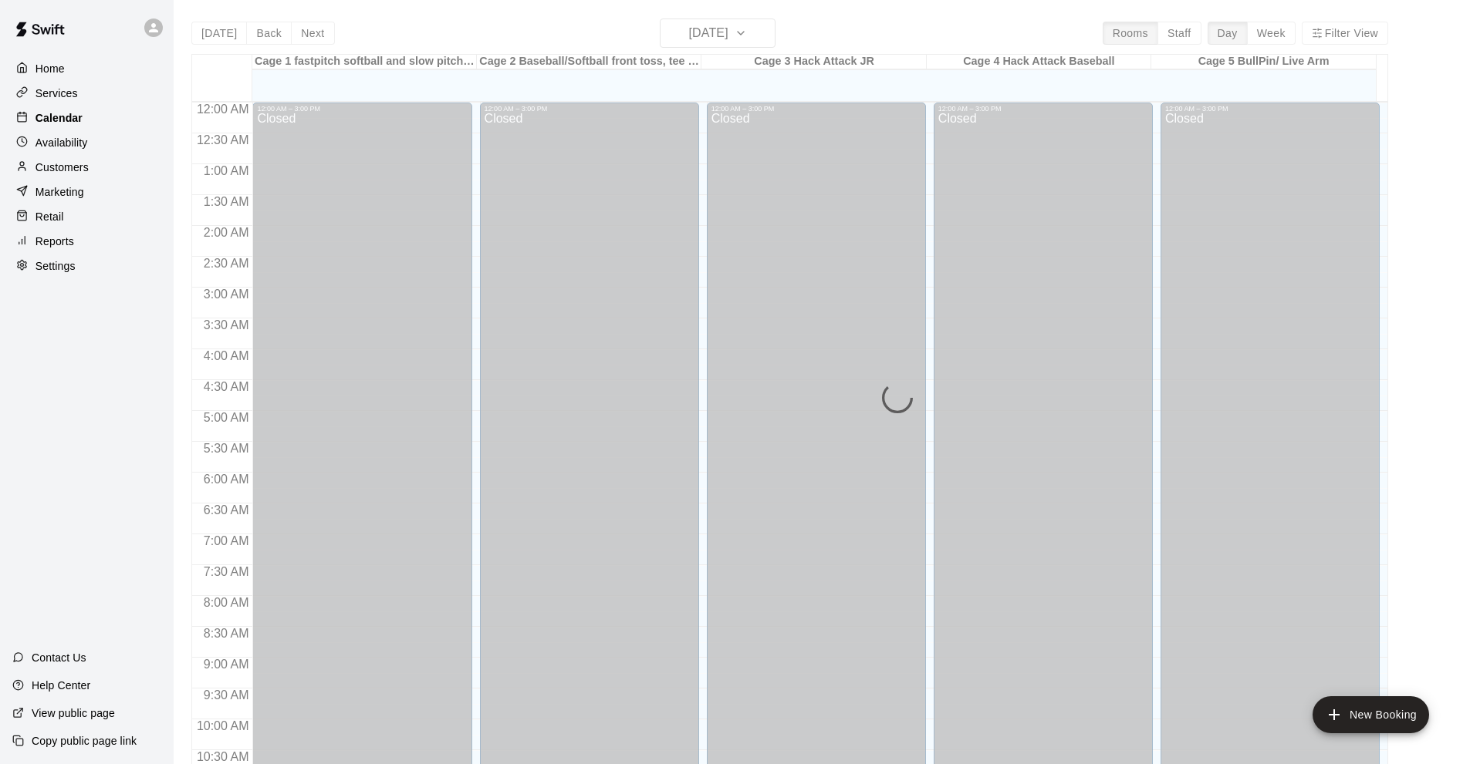
scroll to position [755, 0]
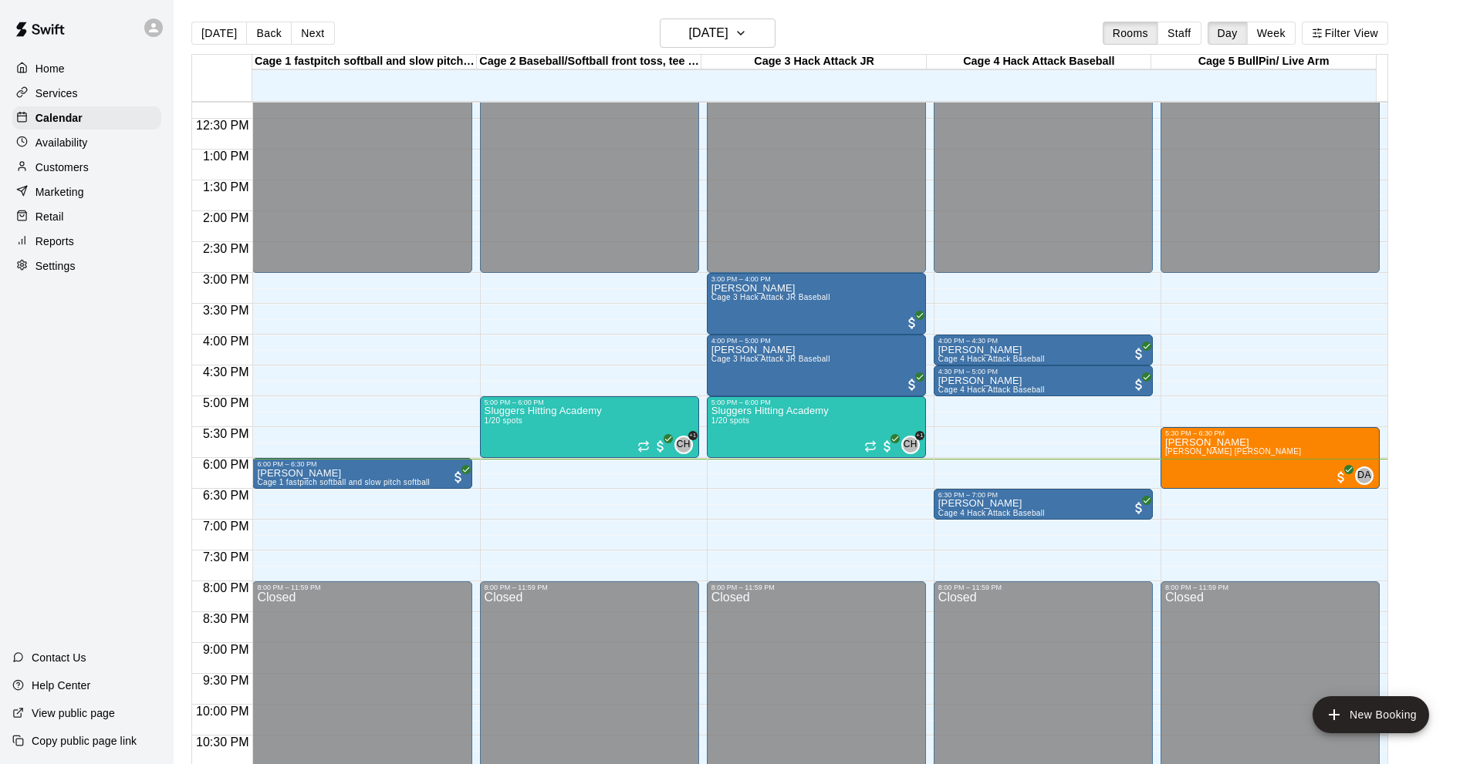
drag, startPoint x: 52, startPoint y: 478, endPoint x: 61, endPoint y: 757, distance: 279.4
click at [52, 483] on div "Home Services Calendar Availability Customers Marketing Retail Reports Settings…" at bounding box center [87, 382] width 174 height 764
click at [93, 445] on div "Home Services Calendar Availability Customers Marketing Retail Reports Settings…" at bounding box center [87, 382] width 174 height 764
click at [80, 457] on div "Home Services Calendar Availability Customers Marketing Retail Reports Settings…" at bounding box center [87, 382] width 174 height 764
click at [114, 515] on div "Home Services Calendar Availability Customers Marketing Retail Reports Settings…" at bounding box center [87, 382] width 174 height 764
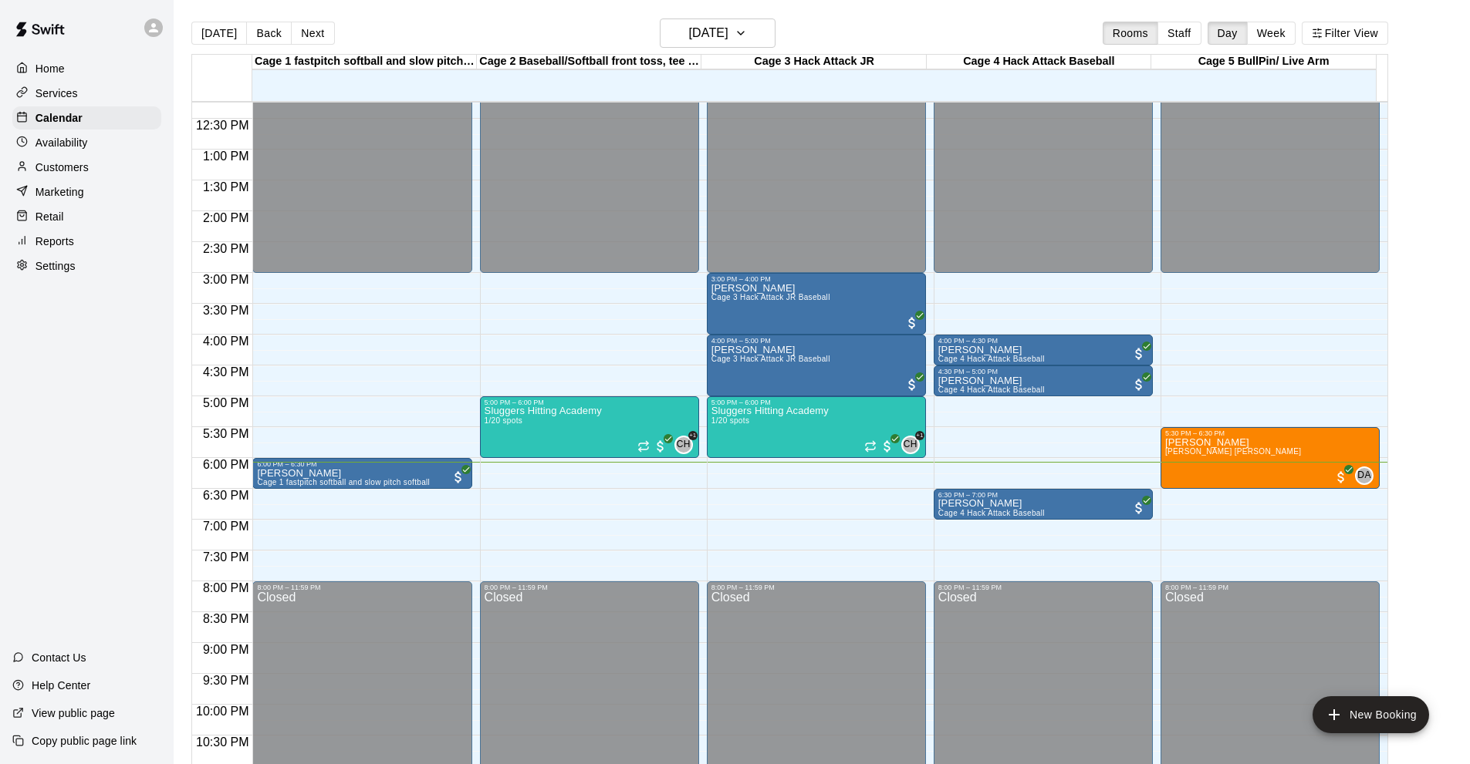
click at [25, 386] on div "Home Services Calendar Availability Customers Marketing Retail Reports Settings…" at bounding box center [87, 382] width 174 height 764
click at [65, 248] on p "Reports" at bounding box center [54, 241] width 39 height 15
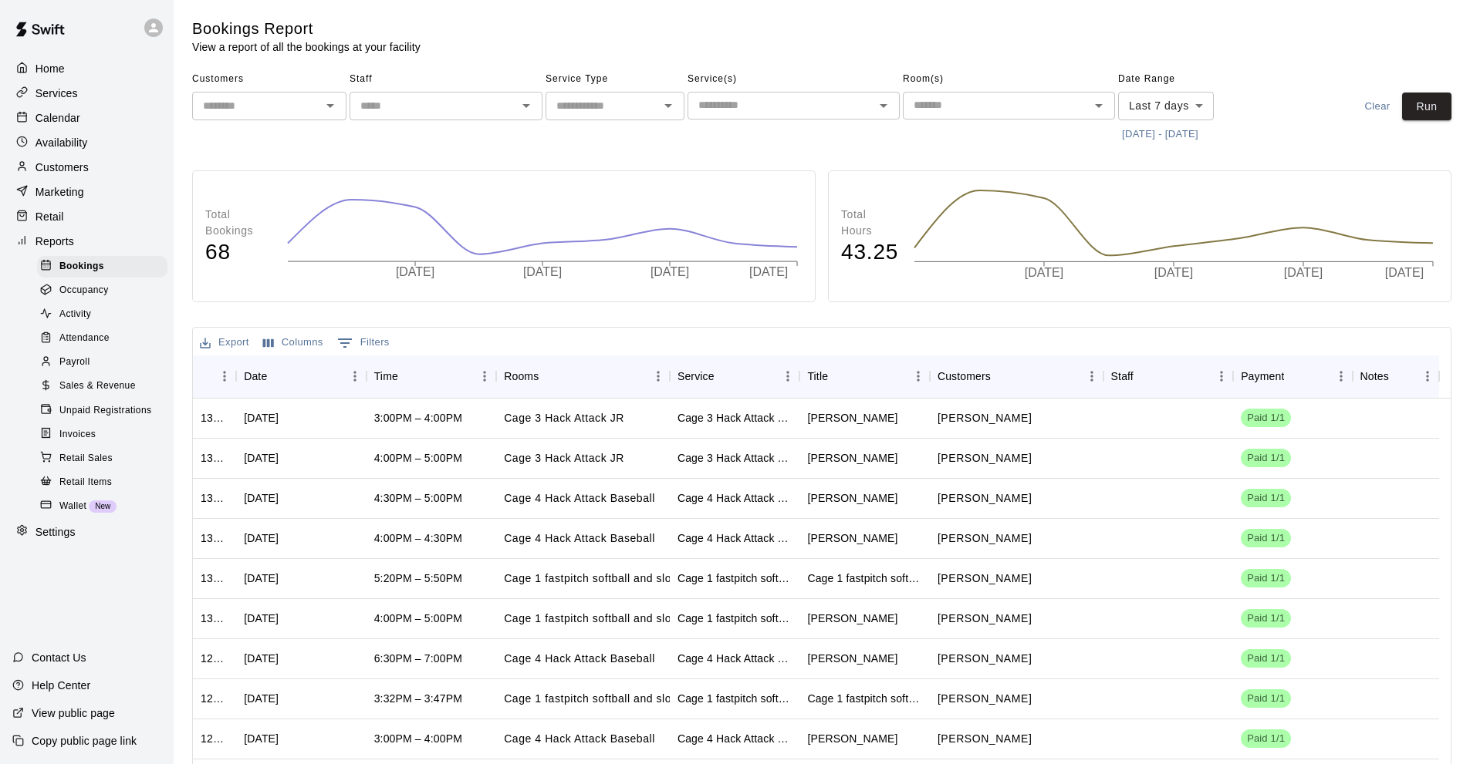
click at [100, 582] on div "Home Services Calendar Availability Customers Marketing Retail Reports Bookings…" at bounding box center [87, 382] width 174 height 764
click at [108, 394] on span "Sales & Revenue" at bounding box center [97, 386] width 76 height 15
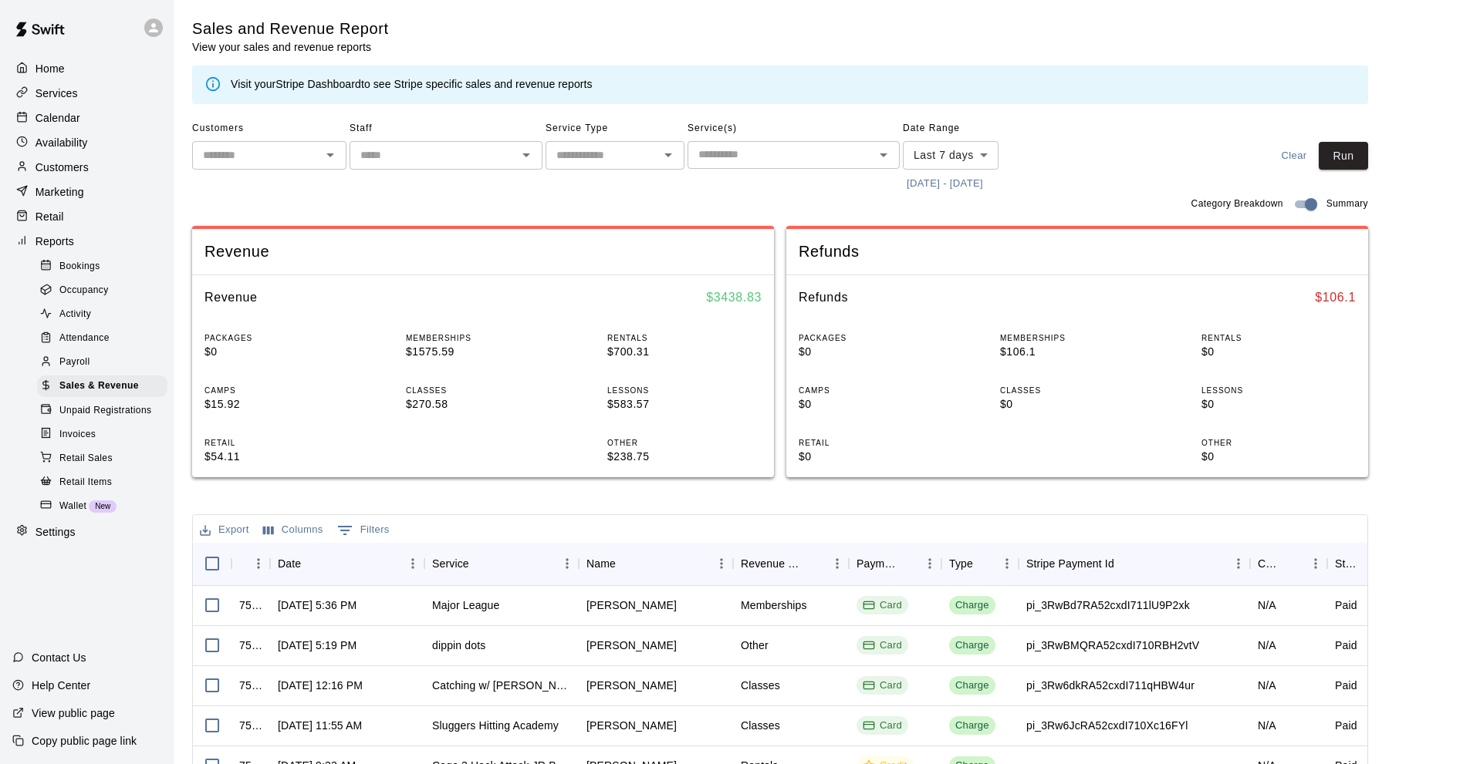
click at [55, 228] on div "Retail" at bounding box center [86, 216] width 149 height 23
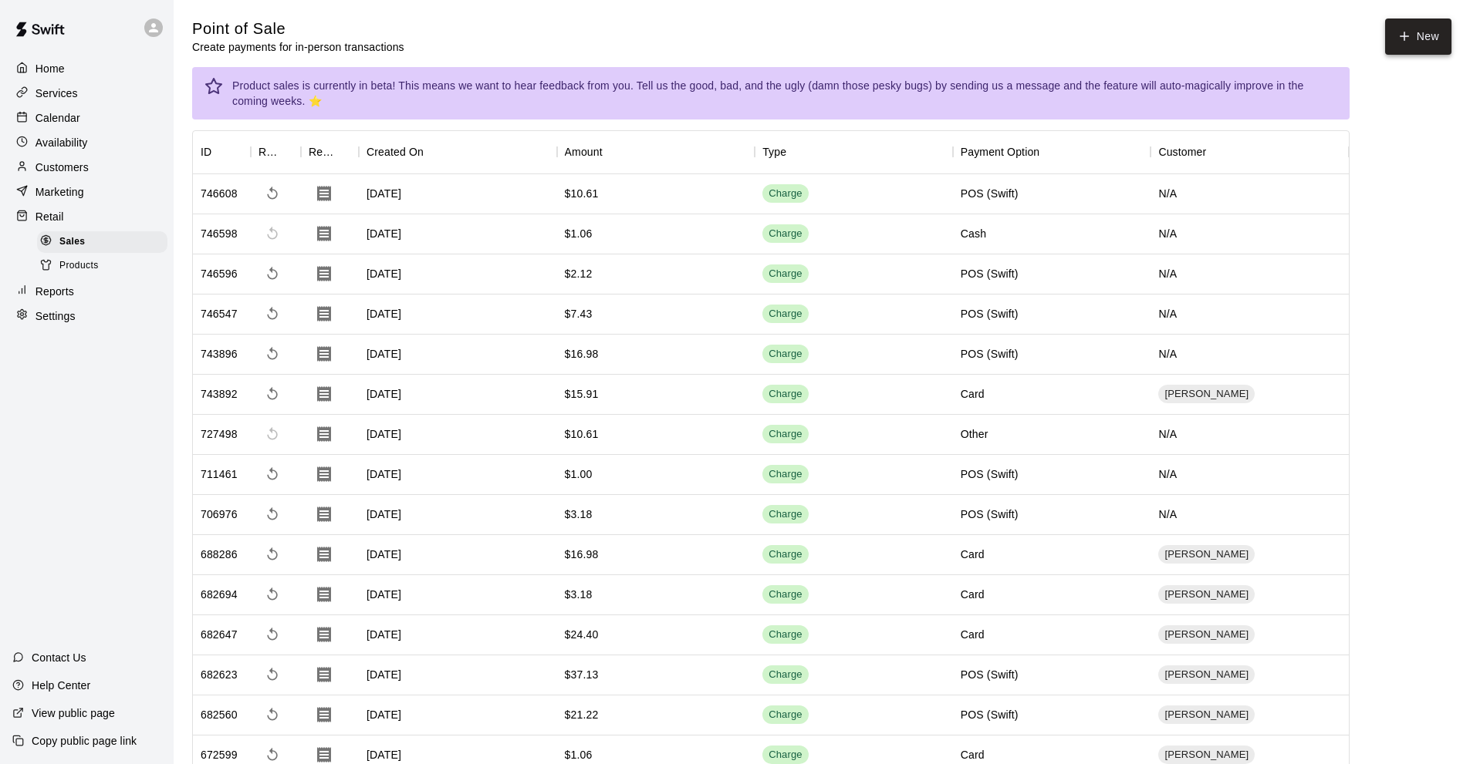
click at [1399, 42] on icon "button" at bounding box center [1404, 36] width 14 height 14
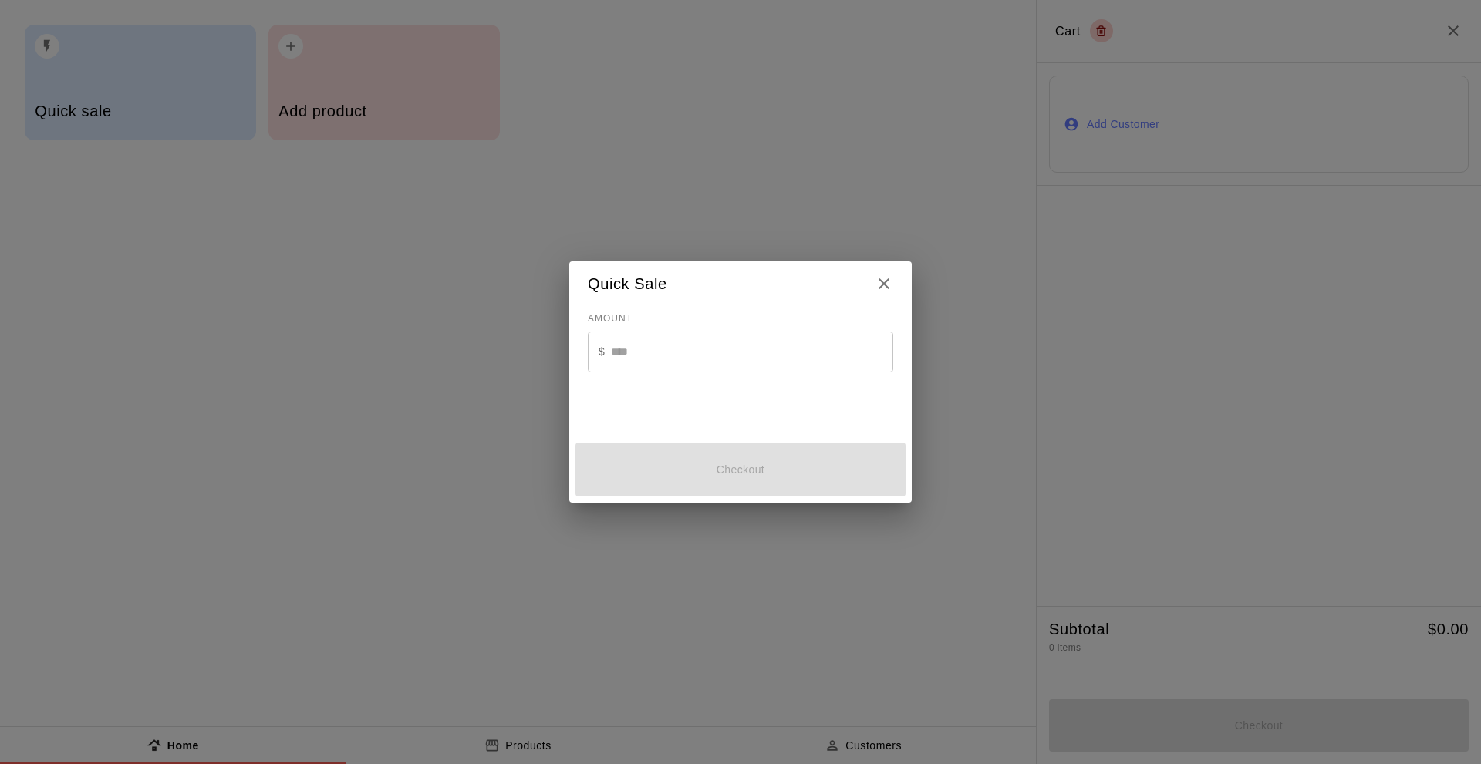
click at [710, 335] on div "AMOUNT $ ​" at bounding box center [740, 364] width 305 height 115
click at [683, 338] on input "text" at bounding box center [752, 352] width 282 height 41
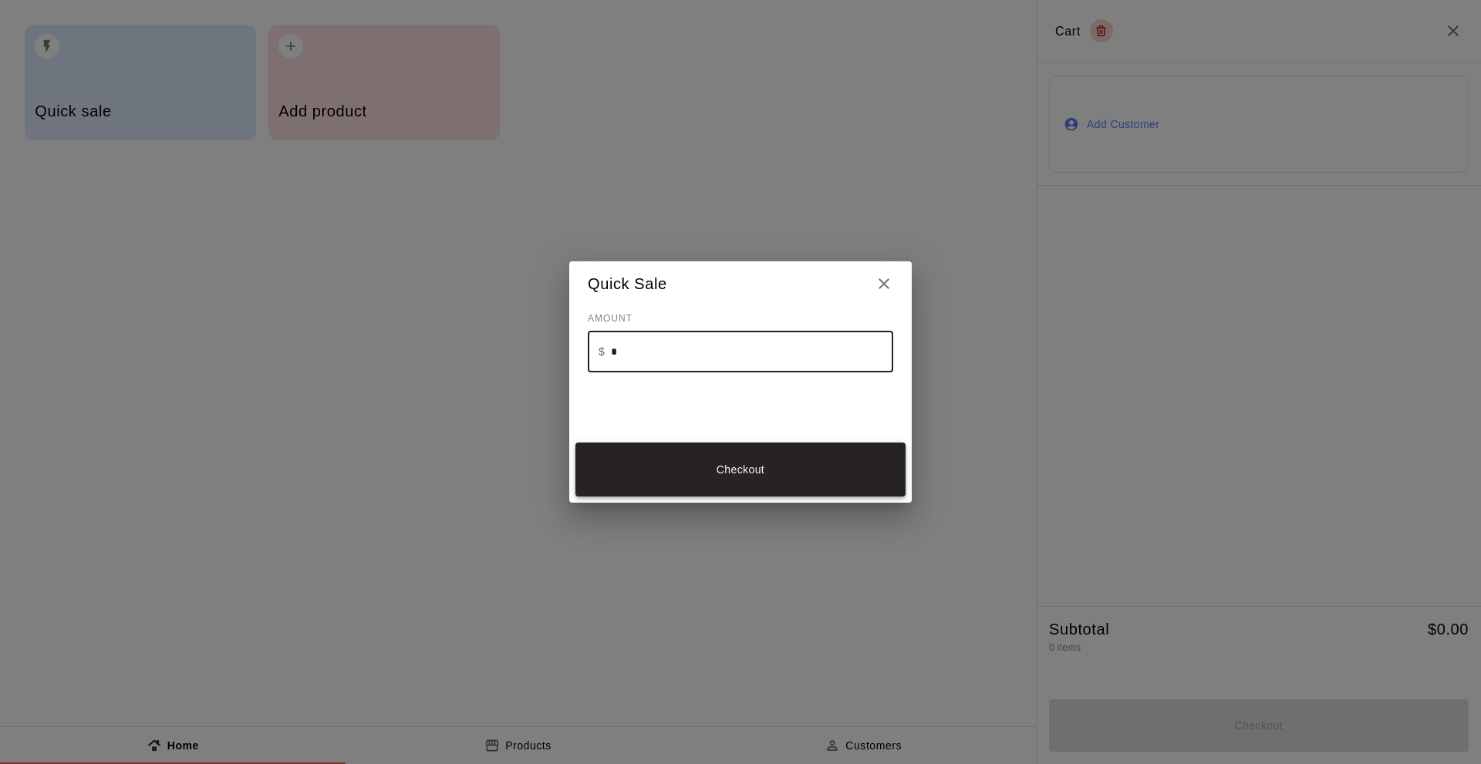
type input "*"
click at [726, 474] on button "Checkout" at bounding box center [740, 469] width 330 height 53
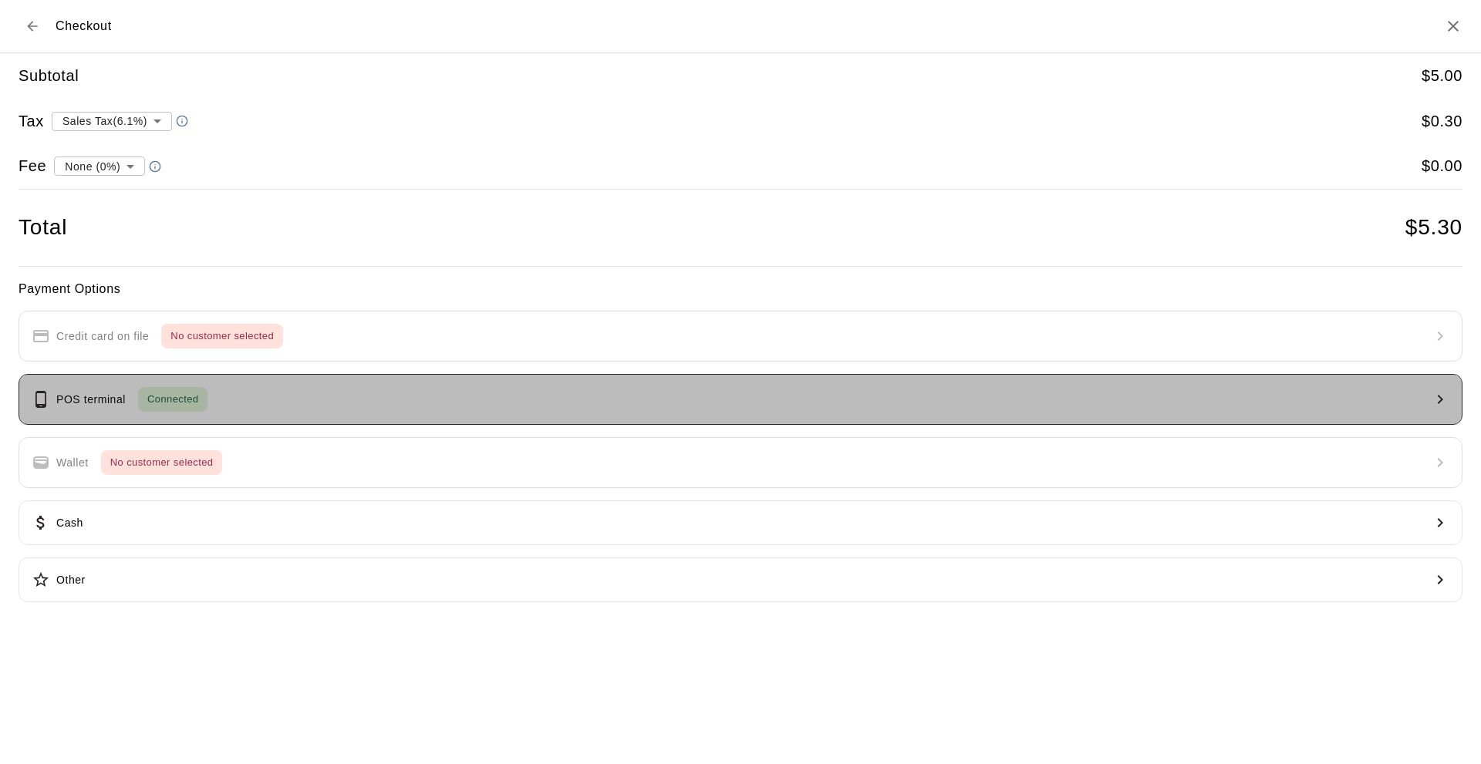
click at [96, 400] on p "POS terminal" at bounding box center [90, 400] width 69 height 16
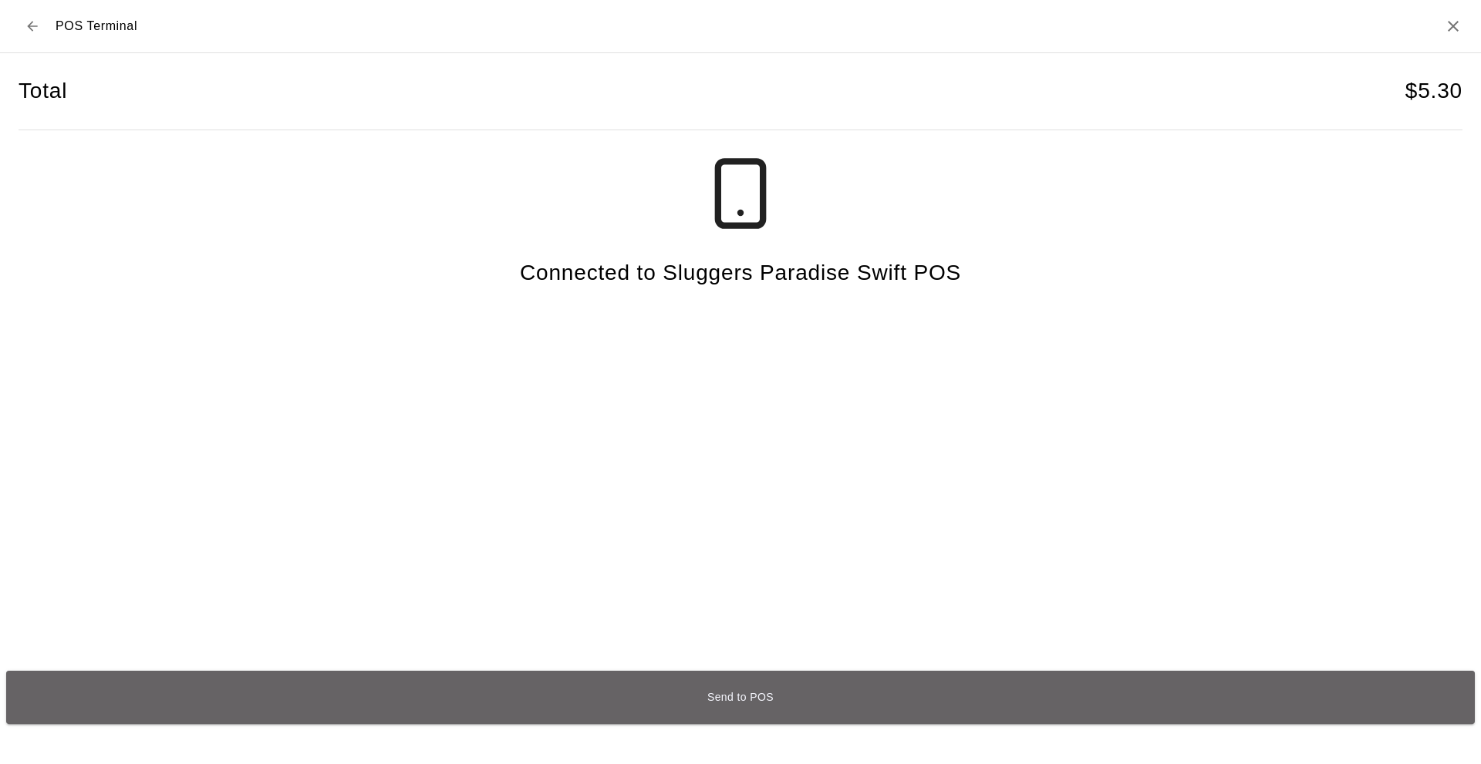
click at [718, 697] on button "Send to POS" at bounding box center [740, 697] width 1469 height 53
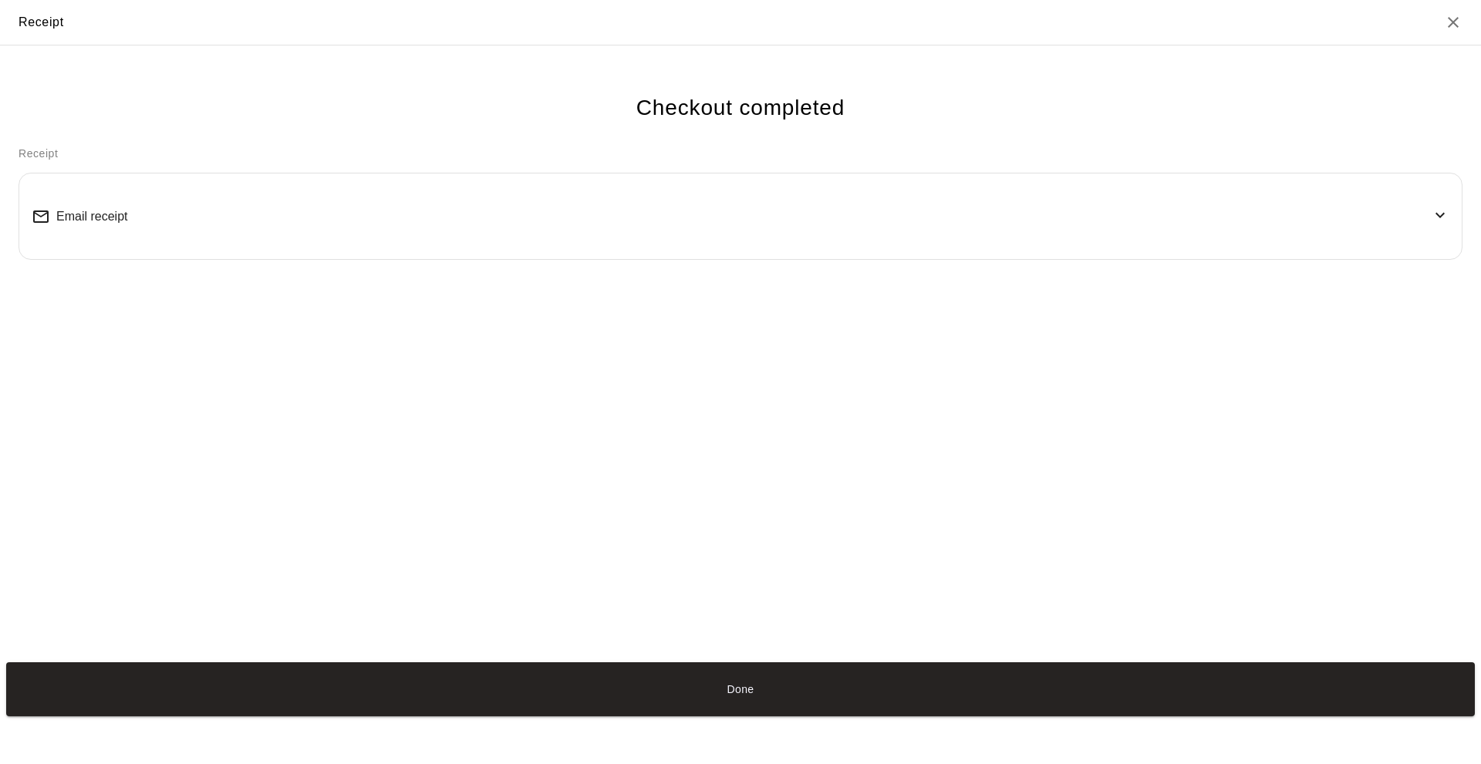
click at [786, 693] on button "Done" at bounding box center [740, 689] width 1469 height 53
click at [746, 687] on button "Done" at bounding box center [740, 689] width 1469 height 53
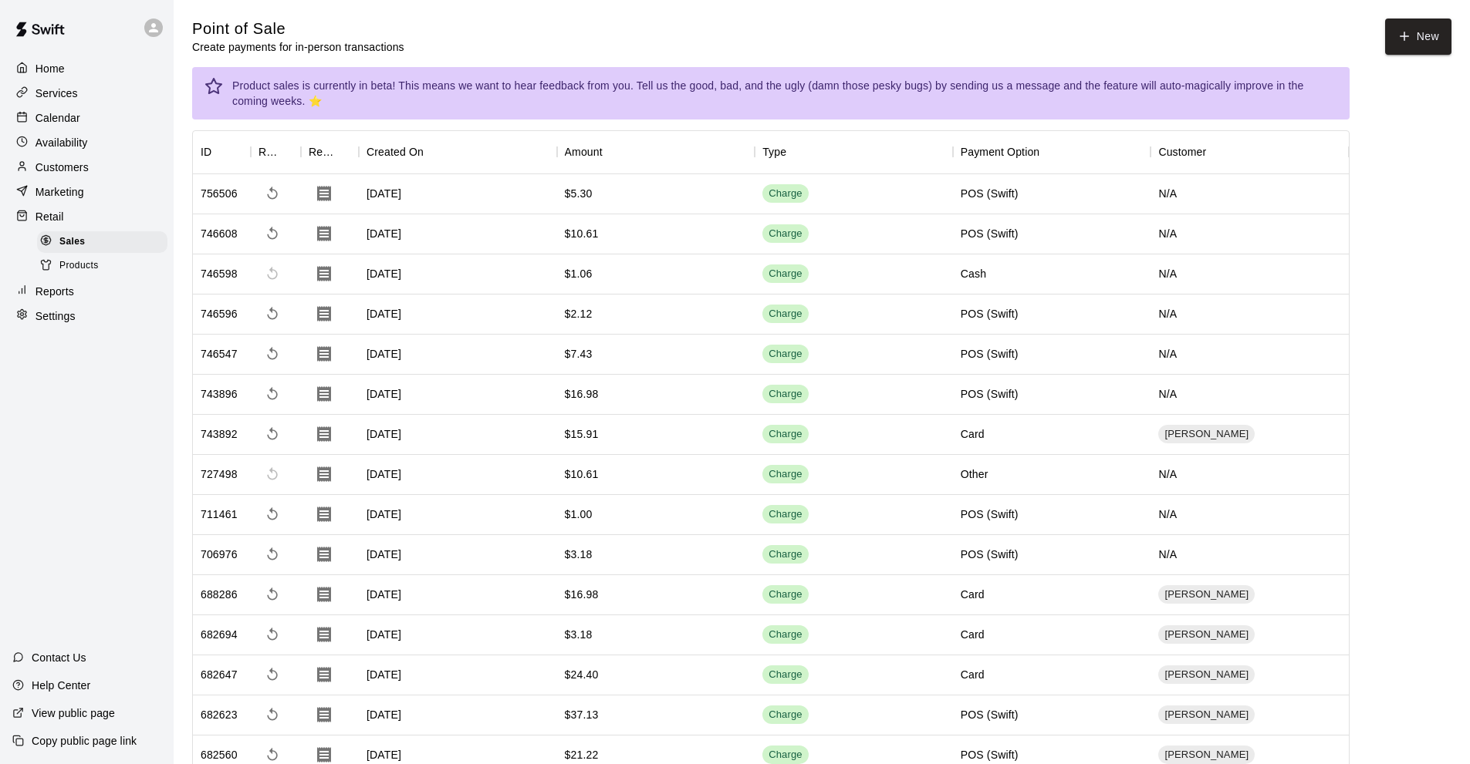
click at [76, 506] on div "Home Services Calendar Availability Customers Marketing Retail Sales Products R…" at bounding box center [87, 382] width 174 height 764
click at [39, 121] on p "Calendar" at bounding box center [57, 117] width 45 height 15
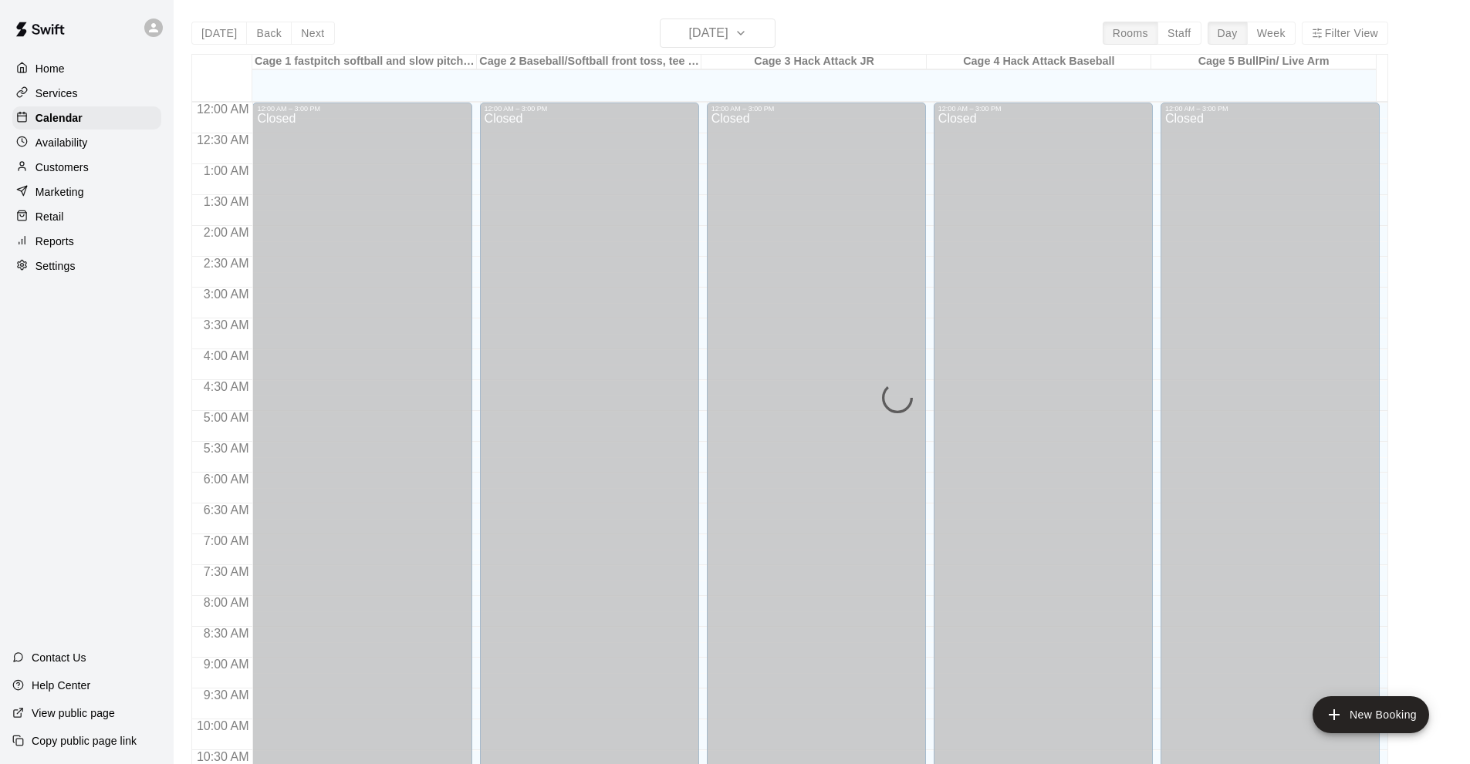
scroll to position [755, 0]
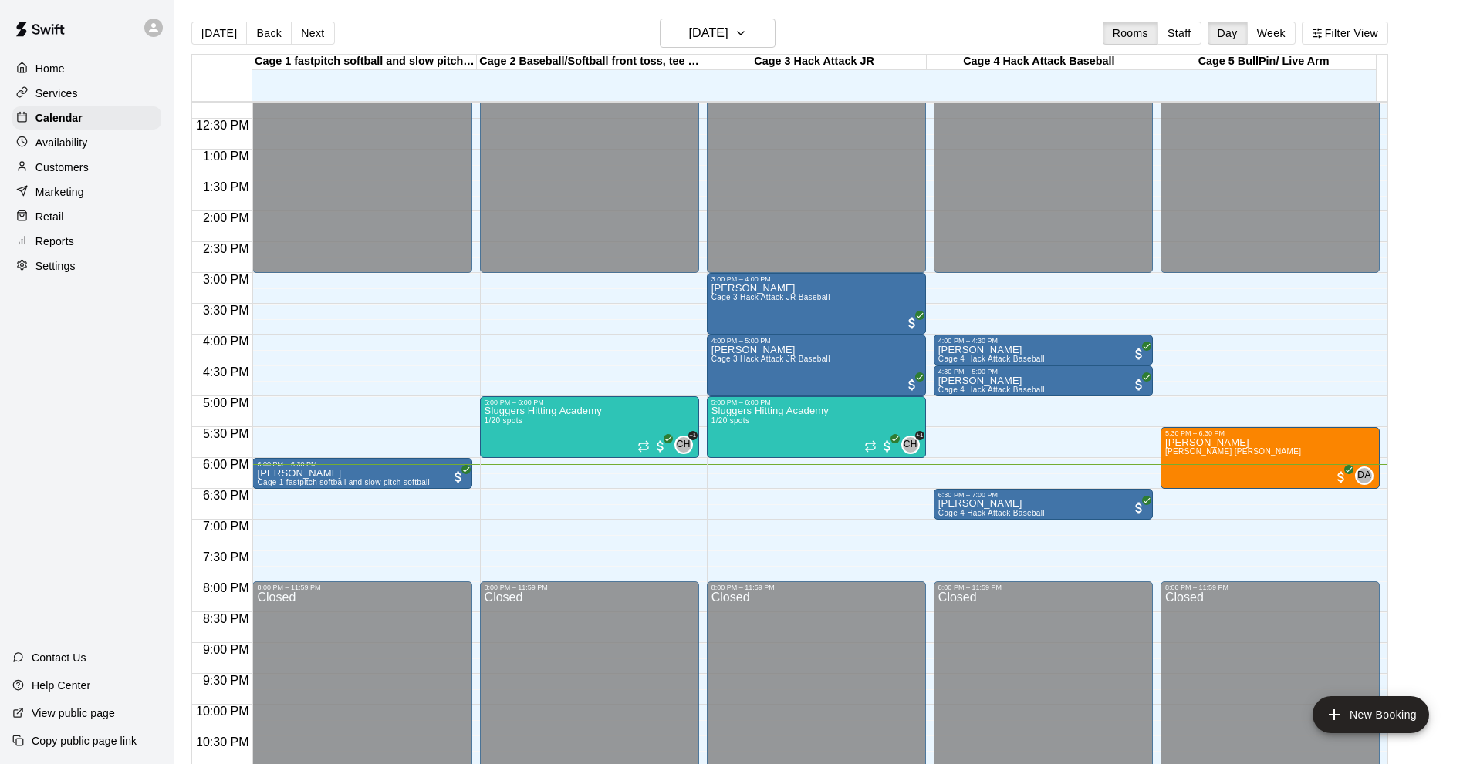
click at [106, 366] on div "Home Services Calendar Availability Customers Marketing Retail Reports Settings…" at bounding box center [87, 382] width 174 height 764
click at [122, 417] on div "Home Services Calendar Availability Customers Marketing Retail Reports Settings…" at bounding box center [87, 382] width 174 height 764
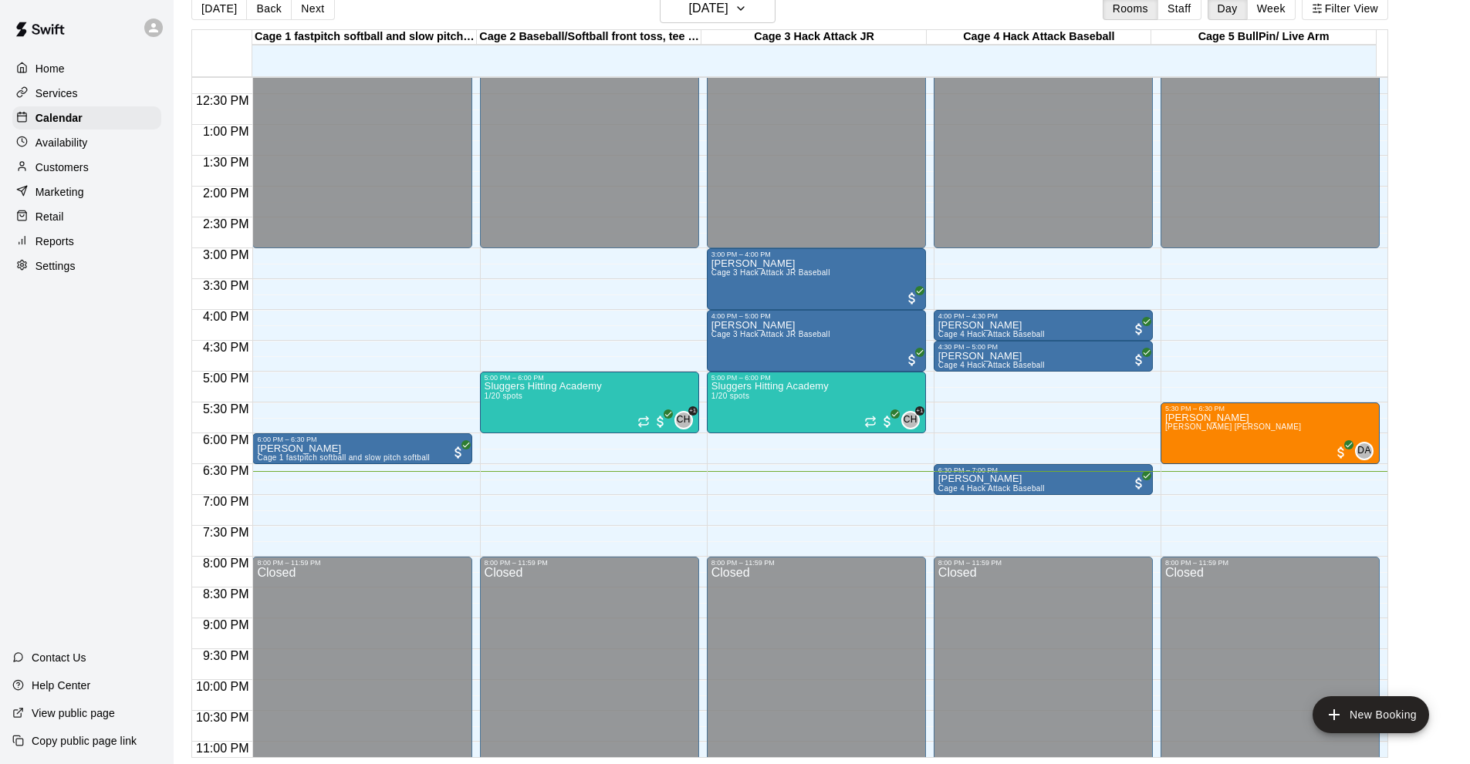
click at [60, 494] on div "Home Services Calendar Availability Customers Marketing Retail Reports Settings…" at bounding box center [87, 382] width 174 height 764
